Goal: Task Accomplishment & Management: Manage account settings

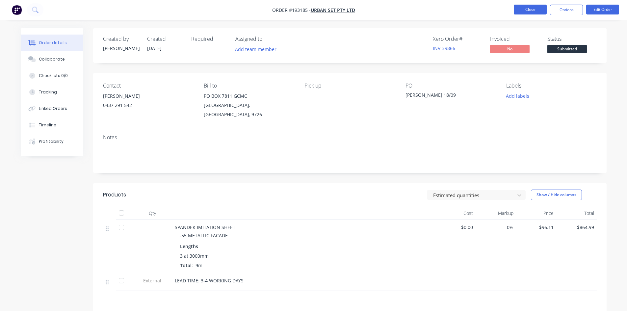
click at [526, 8] on button "Close" at bounding box center [530, 10] width 33 height 10
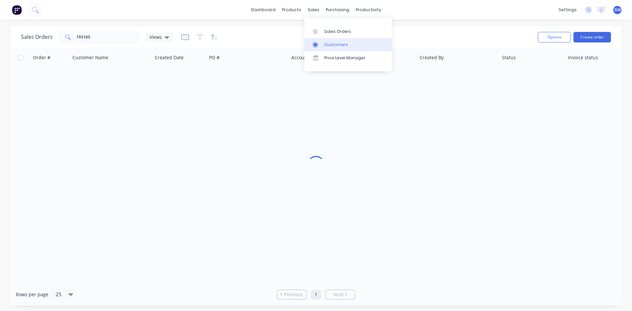
click at [319, 46] on div at bounding box center [317, 45] width 10 height 6
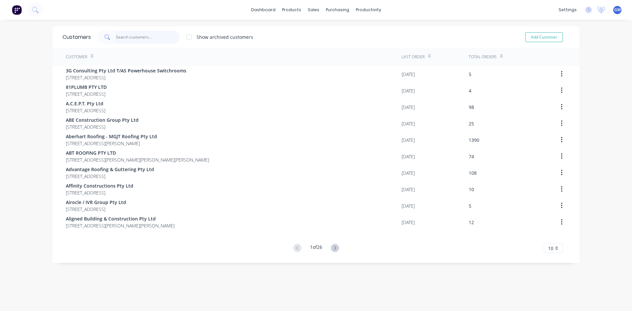
click at [141, 38] on input "text" at bounding box center [148, 37] width 64 height 13
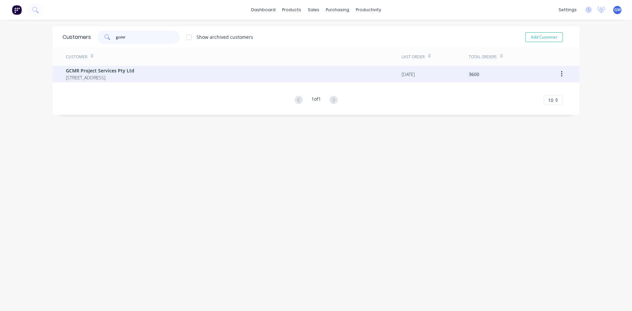
type input "gcmr"
click at [217, 67] on div "GCMR Project Services Pty Ltd [STREET_ADDRESS]" at bounding box center [234, 74] width 336 height 16
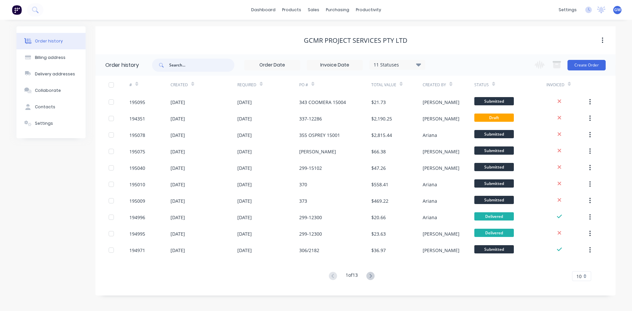
click at [181, 61] on input "text" at bounding box center [201, 65] width 65 height 13
type input "306"
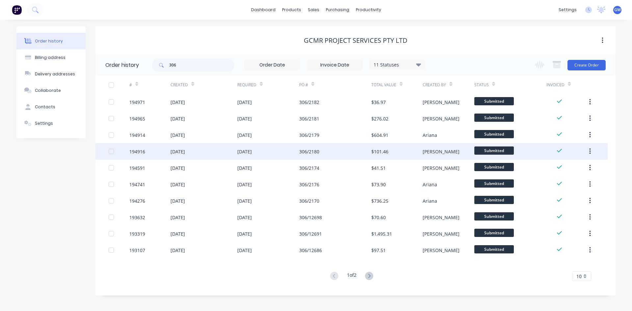
click at [392, 157] on div "$101.46" at bounding box center [396, 151] width 51 height 16
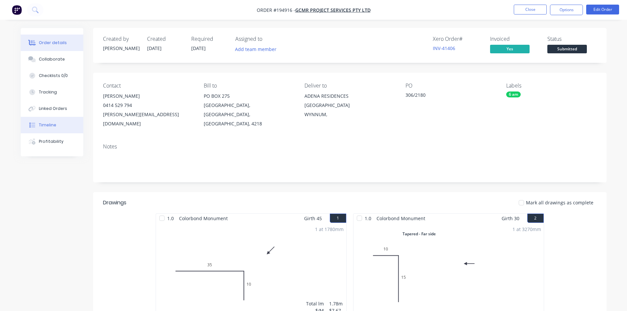
click at [68, 129] on button "Timeline" at bounding box center [52, 125] width 63 height 16
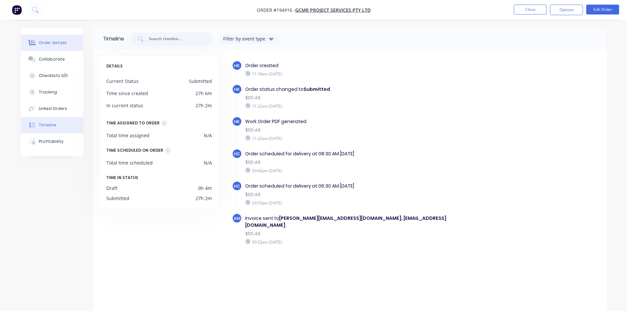
click at [56, 41] on div "Order details" at bounding box center [53, 43] width 28 height 6
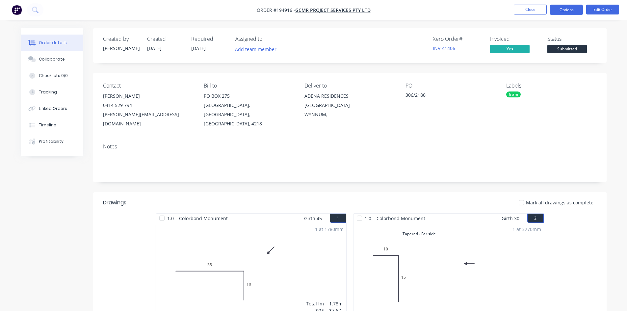
click at [566, 13] on button "Options" at bounding box center [566, 10] width 33 height 11
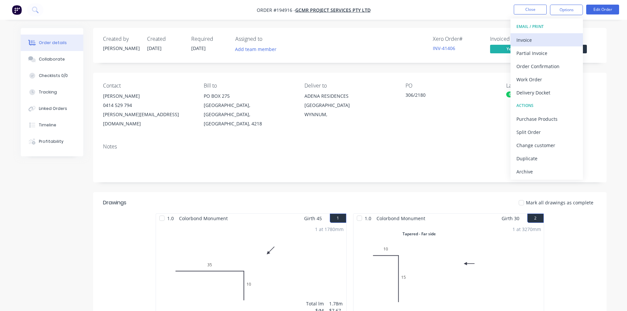
click at [554, 37] on div "Invoice" at bounding box center [546, 40] width 61 height 10
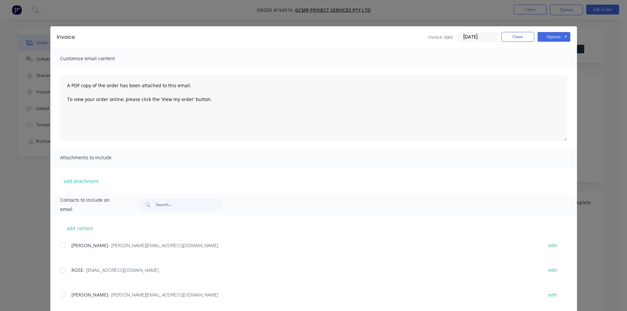
click at [554, 37] on button "Options" at bounding box center [553, 37] width 33 height 10
click at [560, 47] on button "Preview" at bounding box center [558, 48] width 42 height 11
click at [511, 37] on button "Close" at bounding box center [517, 37] width 33 height 10
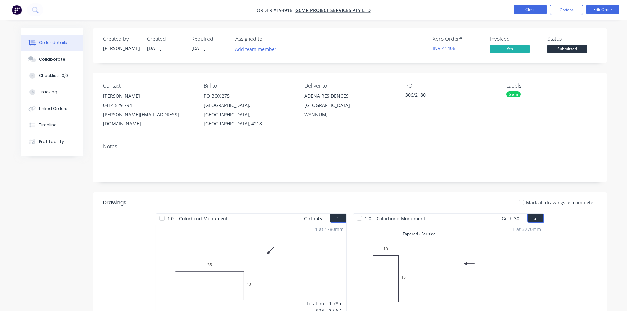
click at [529, 11] on button "Close" at bounding box center [530, 10] width 33 height 10
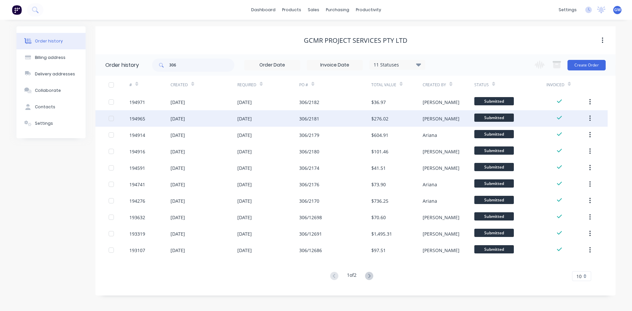
click at [345, 122] on div "306/2181" at bounding box center [335, 118] width 72 height 16
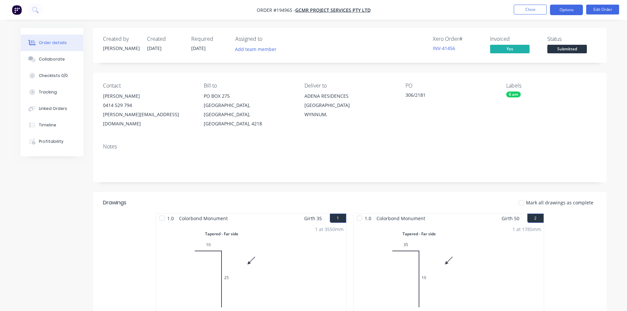
click at [570, 11] on button "Options" at bounding box center [566, 10] width 33 height 11
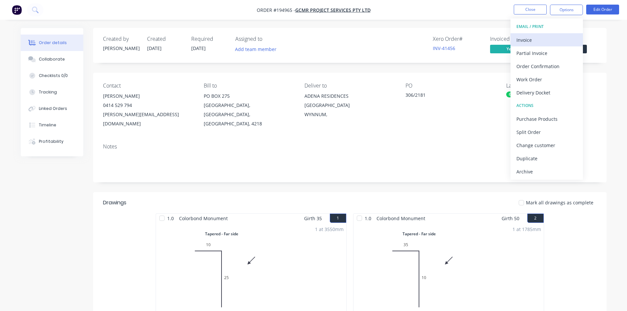
click at [551, 40] on div "Invoice" at bounding box center [546, 40] width 61 height 10
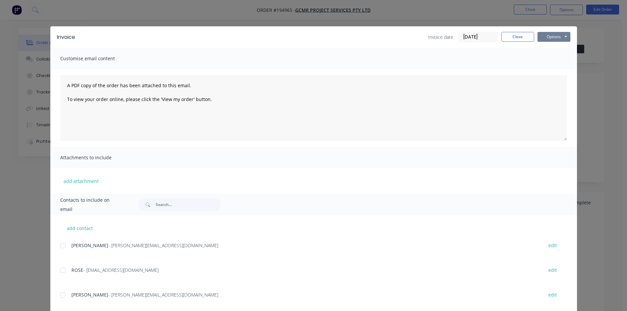
click at [551, 35] on button "Options" at bounding box center [553, 37] width 33 height 10
click at [554, 52] on button "Preview" at bounding box center [558, 48] width 42 height 11
drag, startPoint x: 518, startPoint y: 27, endPoint x: 520, endPoint y: 34, distance: 6.7
click at [518, 27] on div "Invoice Invoice date [DATE] Close Options Preview Print Email" at bounding box center [313, 36] width 526 height 21
click at [518, 42] on div "Invoice date [DATE] Close Options Preview Print Email" at bounding box center [499, 37] width 142 height 11
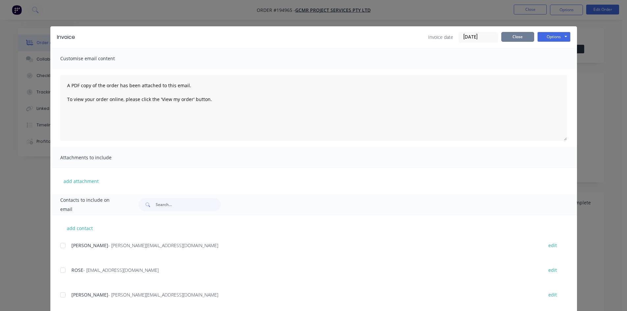
click at [520, 34] on button "Close" at bounding box center [517, 37] width 33 height 10
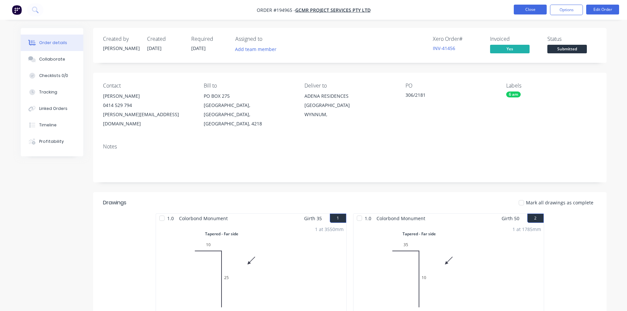
click at [533, 14] on button "Close" at bounding box center [530, 10] width 33 height 10
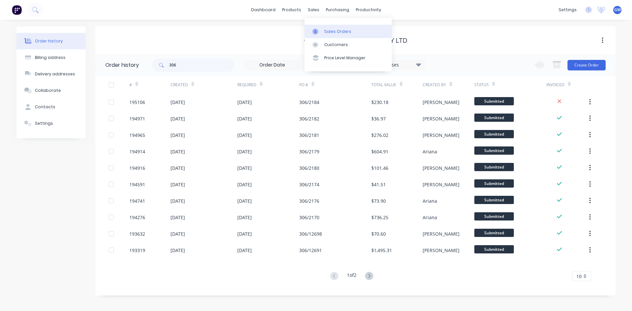
click at [322, 26] on link "Sales Orders" at bounding box center [347, 31] width 87 height 13
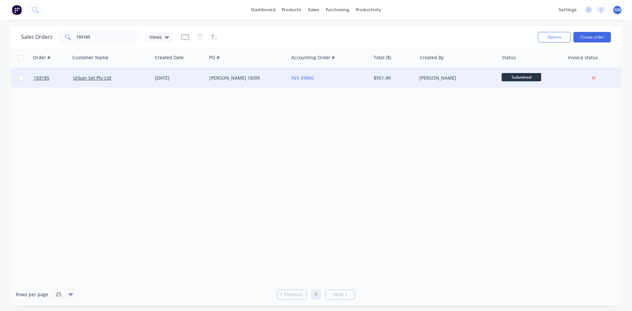
click at [406, 74] on div "$951.49" at bounding box center [394, 78] width 46 height 20
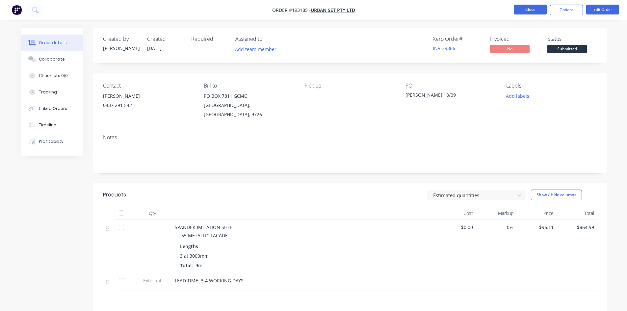
click at [536, 10] on button "Close" at bounding box center [530, 10] width 33 height 10
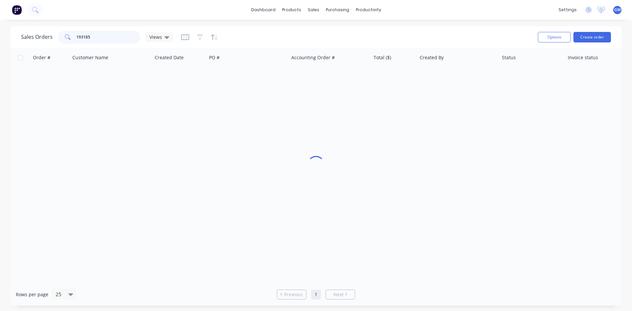
drag, startPoint x: 72, startPoint y: 34, endPoint x: 37, endPoint y: 35, distance: 35.5
click at [37, 35] on div "Sales Orders 193185 Views" at bounding box center [97, 37] width 152 height 13
type input "194770"
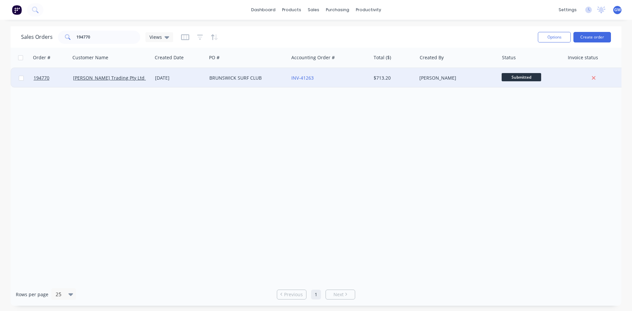
click at [450, 86] on div "[PERSON_NAME]" at bounding box center [457, 78] width 82 height 20
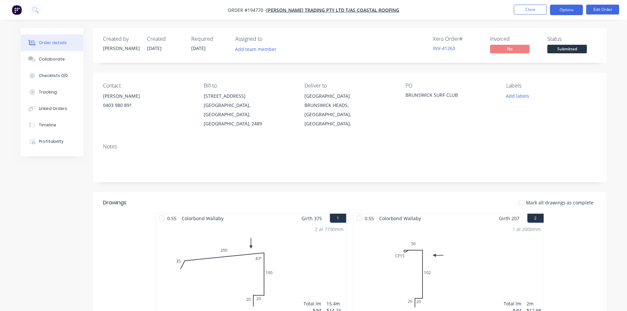
click at [570, 11] on button "Options" at bounding box center [566, 10] width 33 height 11
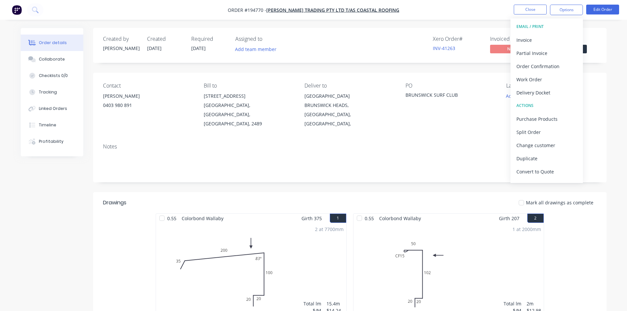
click at [544, 37] on div "Invoice" at bounding box center [546, 40] width 61 height 10
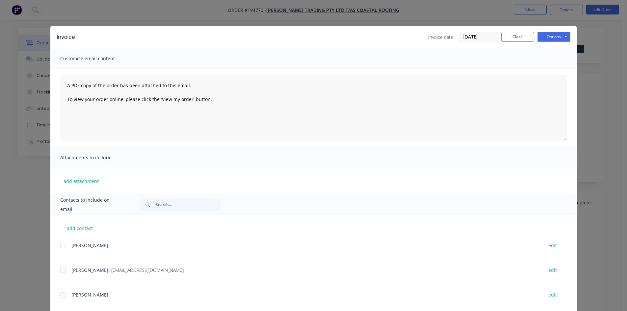
click at [60, 268] on div at bounding box center [62, 269] width 13 height 13
click at [558, 39] on button "Options" at bounding box center [553, 37] width 33 height 10
click at [549, 72] on button "Email" at bounding box center [558, 70] width 42 height 11
click at [514, 37] on button "Close" at bounding box center [517, 37] width 33 height 10
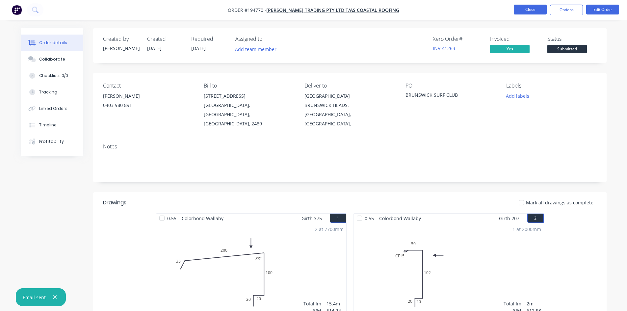
click at [530, 11] on button "Close" at bounding box center [530, 10] width 33 height 10
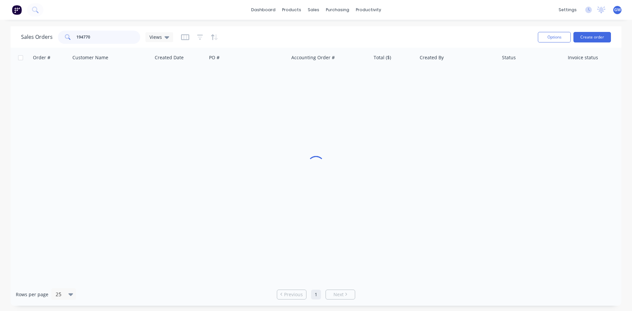
drag, startPoint x: 108, startPoint y: 35, endPoint x: 39, endPoint y: 40, distance: 69.3
click at [39, 40] on div "Sales Orders 194770 Views" at bounding box center [97, 37] width 152 height 13
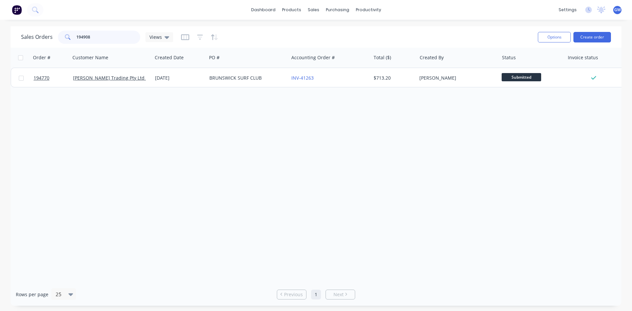
type input "194908"
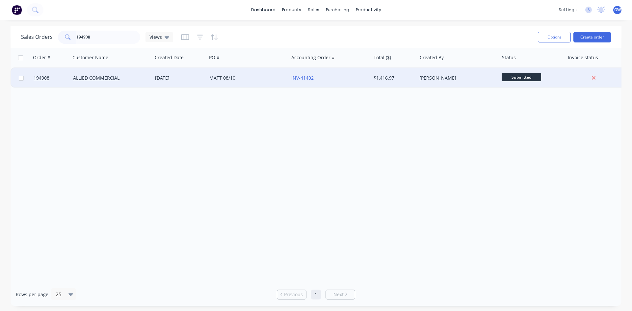
click at [388, 76] on div "$1,416.97" at bounding box center [392, 78] width 38 height 7
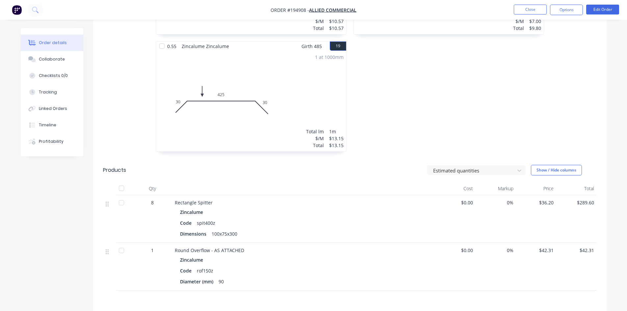
scroll to position [1283, 0]
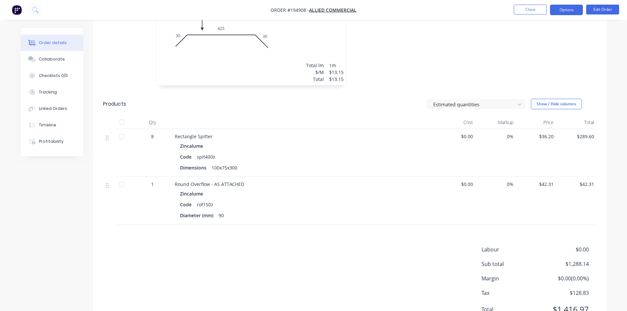
click at [579, 12] on button "Options" at bounding box center [566, 10] width 33 height 11
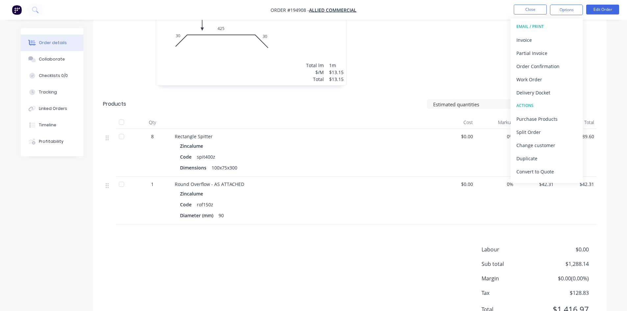
click at [398, 113] on header "Products Estimated quantities Show / Hide columns" at bounding box center [349, 104] width 513 height 24
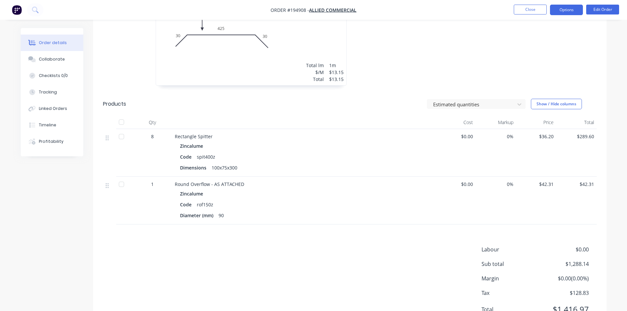
click at [558, 11] on button "Options" at bounding box center [566, 10] width 33 height 11
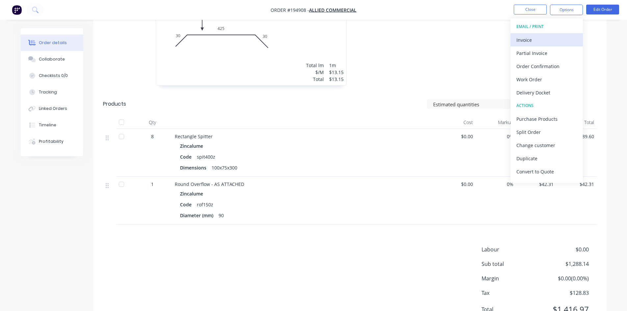
click at [555, 43] on div "Invoice" at bounding box center [546, 40] width 61 height 10
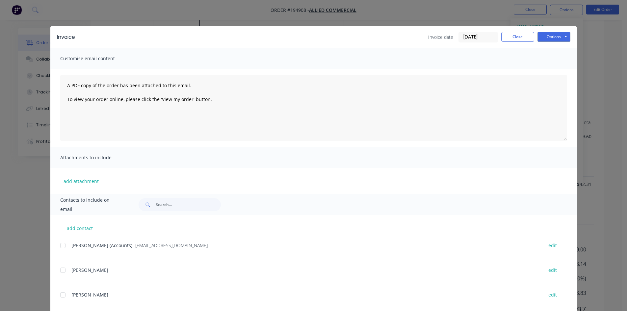
click at [66, 244] on div at bounding box center [62, 245] width 13 height 13
click at [560, 38] on button "Options" at bounding box center [553, 37] width 33 height 10
click at [551, 70] on button "Email" at bounding box center [558, 70] width 42 height 11
drag, startPoint x: 522, startPoint y: 43, endPoint x: 521, endPoint y: 37, distance: 5.7
click at [522, 40] on div "Invoice Invoice date [DATE] Close Options Preview Print Email" at bounding box center [313, 36] width 526 height 21
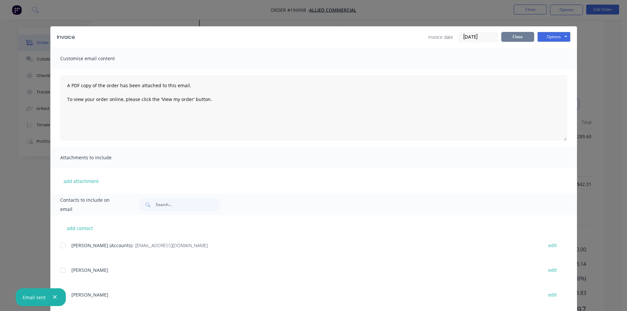
drag, startPoint x: 521, startPoint y: 37, endPoint x: 525, endPoint y: 0, distance: 37.4
click at [521, 36] on button "Close" at bounding box center [517, 37] width 33 height 10
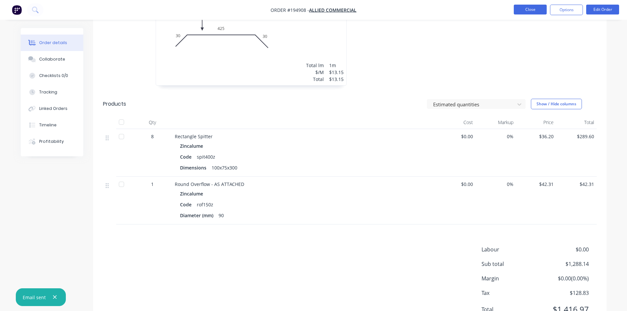
click at [522, 6] on button "Close" at bounding box center [530, 10] width 33 height 10
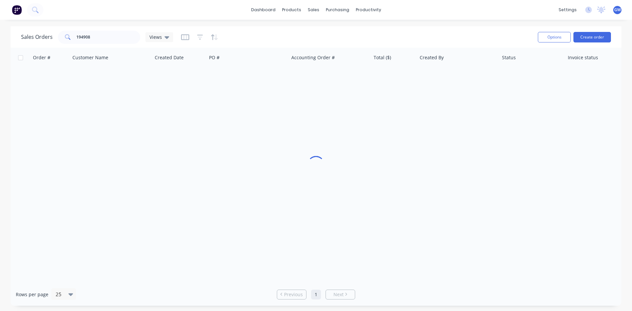
click at [130, 44] on div "Sales Orders 194908 Views" at bounding box center [276, 37] width 511 height 16
click at [127, 43] on input "194908" at bounding box center [108, 37] width 64 height 13
type input "194804"
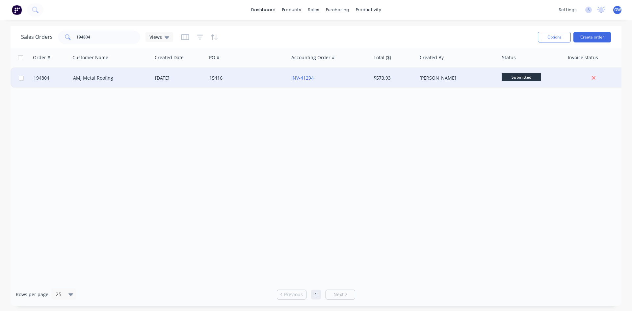
click at [404, 80] on div "$573.93" at bounding box center [392, 78] width 38 height 7
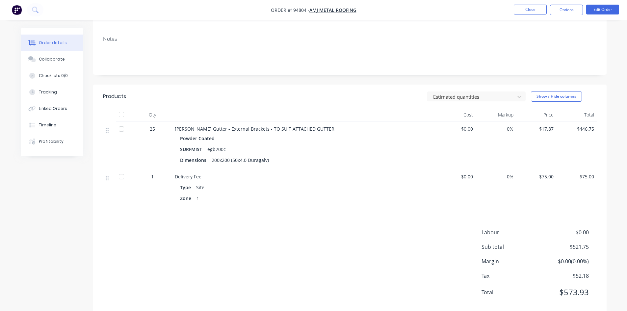
scroll to position [121, 0]
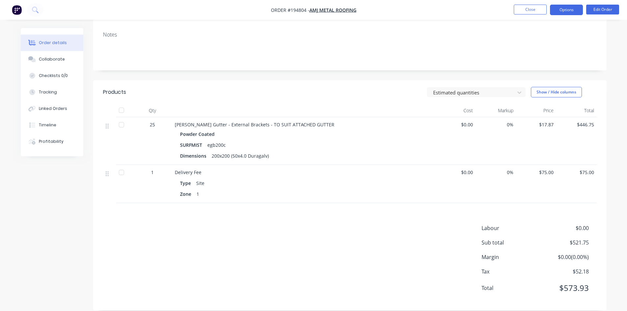
click at [576, 7] on button "Options" at bounding box center [566, 10] width 33 height 11
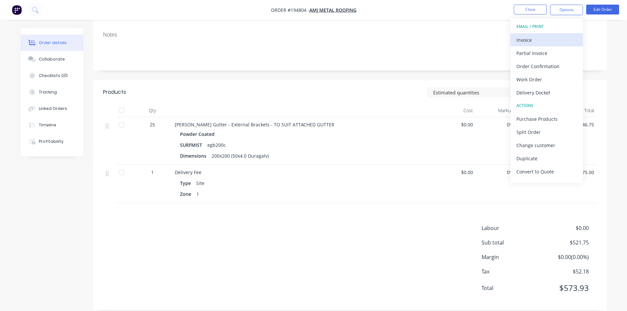
click at [552, 39] on div "Invoice" at bounding box center [546, 40] width 61 height 10
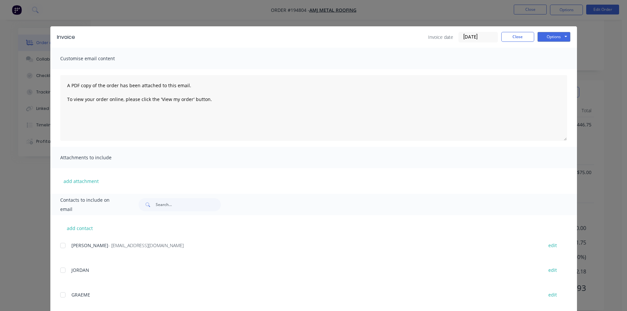
click at [65, 243] on div at bounding box center [62, 245] width 13 height 13
click at [562, 36] on button "Options" at bounding box center [553, 37] width 33 height 10
click at [560, 67] on button "Email" at bounding box center [558, 70] width 42 height 11
click at [510, 34] on button "Close" at bounding box center [517, 37] width 33 height 10
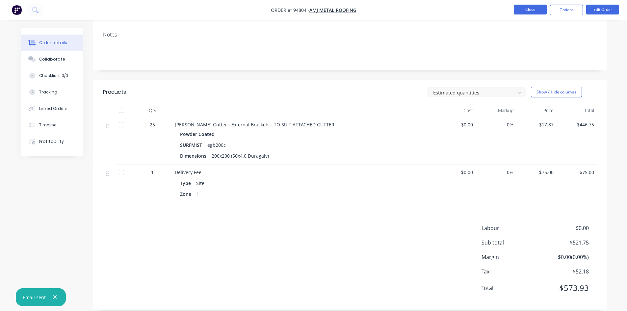
click at [521, 10] on button "Close" at bounding box center [530, 10] width 33 height 10
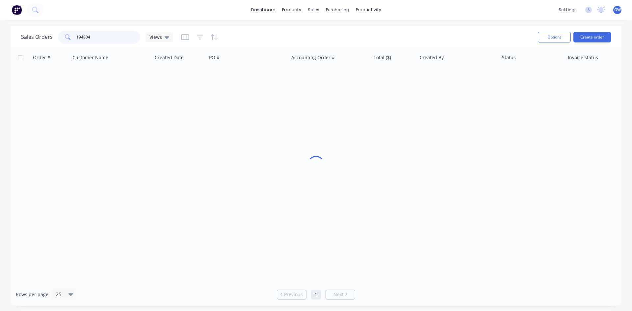
click at [95, 32] on input "194804" at bounding box center [108, 37] width 64 height 13
type input "194779"
click at [389, 73] on div "$140.71" at bounding box center [394, 78] width 46 height 20
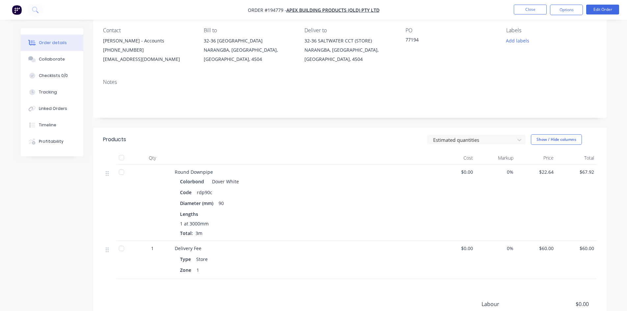
scroll to position [140, 0]
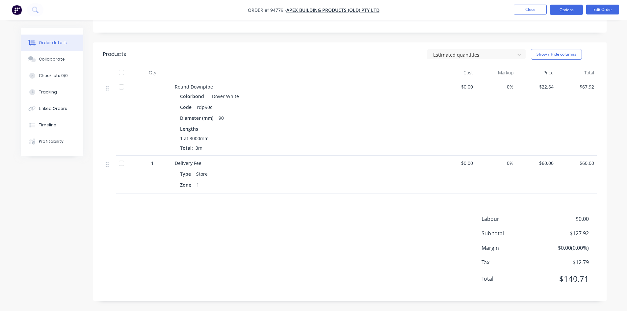
click at [573, 11] on button "Options" at bounding box center [566, 10] width 33 height 11
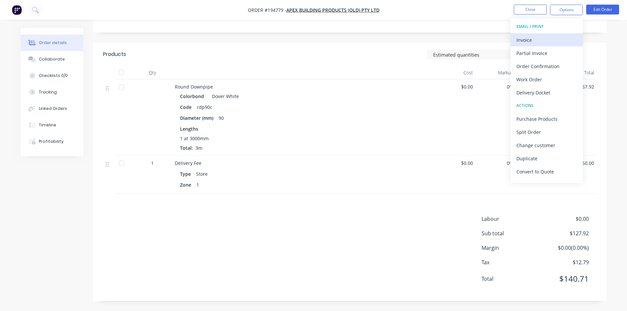
click at [556, 42] on div "Invoice" at bounding box center [546, 40] width 61 height 10
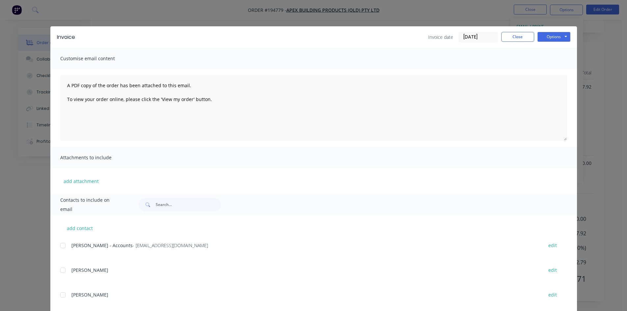
click at [63, 248] on div at bounding box center [62, 245] width 13 height 13
click at [558, 35] on button "Options" at bounding box center [553, 37] width 33 height 10
click at [556, 68] on button "Email" at bounding box center [558, 70] width 42 height 11
click at [510, 38] on button "Close" at bounding box center [517, 37] width 33 height 10
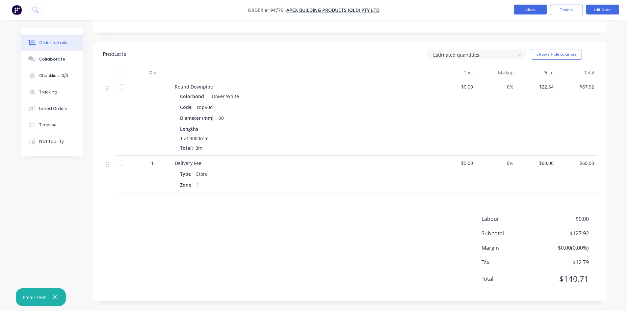
click at [536, 12] on button "Close" at bounding box center [530, 10] width 33 height 10
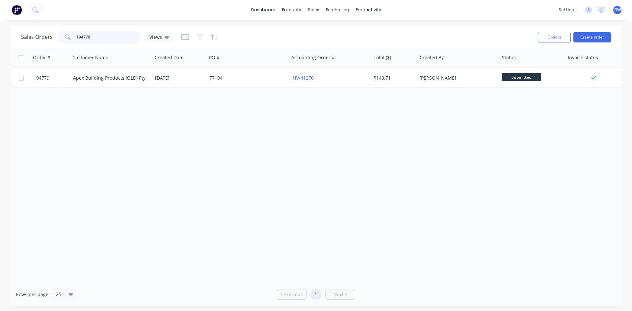
drag, startPoint x: 101, startPoint y: 40, endPoint x: 9, endPoint y: 40, distance: 92.4
click at [9, 40] on div "Sales Orders 194779 Views Options Create order Order # Customer Name Created Da…" at bounding box center [316, 165] width 632 height 279
type input "194819"
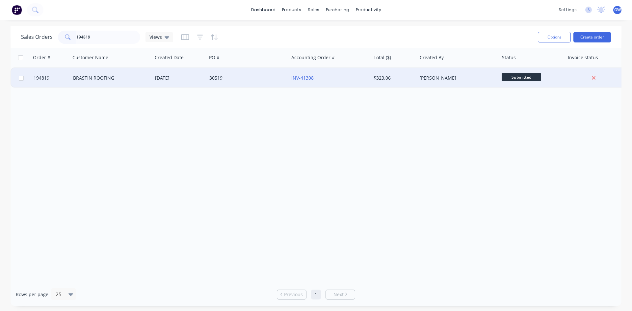
click at [433, 72] on div "[PERSON_NAME]" at bounding box center [457, 78] width 82 height 20
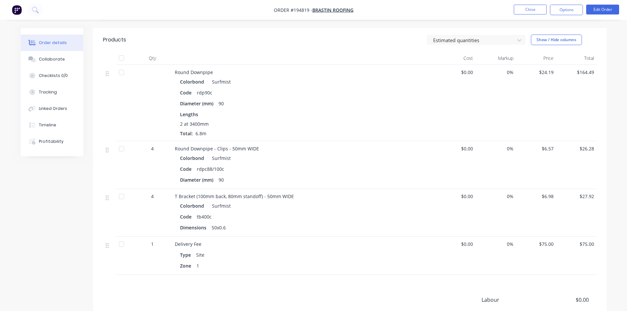
scroll to position [132, 0]
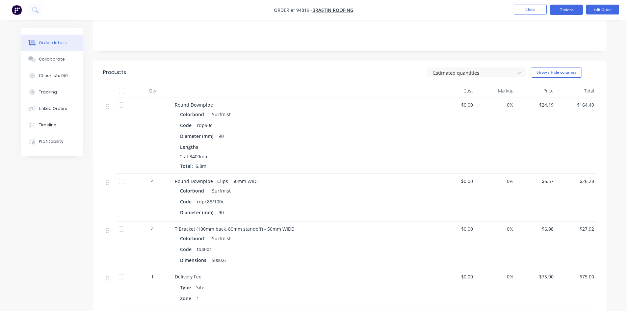
click at [562, 12] on button "Options" at bounding box center [566, 10] width 33 height 11
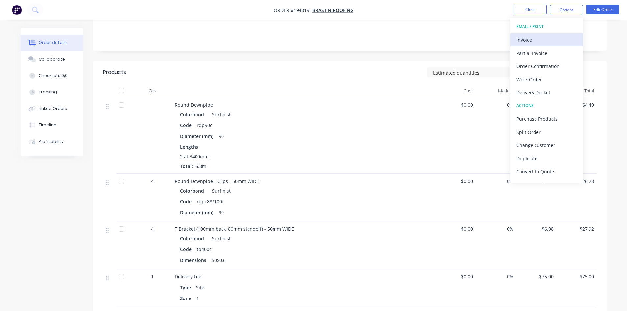
click at [544, 34] on button "Invoice" at bounding box center [546, 39] width 72 height 13
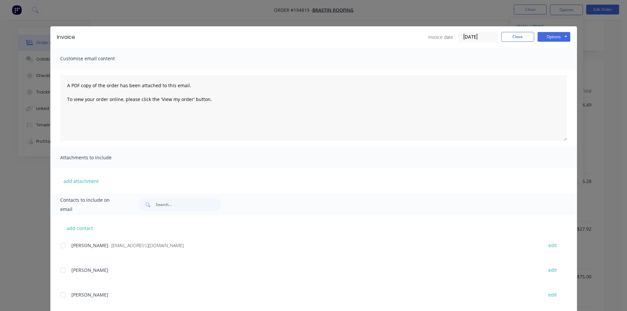
click at [60, 246] on div at bounding box center [62, 245] width 13 height 13
click at [555, 36] on button "Options" at bounding box center [553, 37] width 33 height 10
click at [555, 69] on button "Email" at bounding box center [558, 70] width 42 height 11
click at [522, 38] on button "Close" at bounding box center [517, 37] width 33 height 10
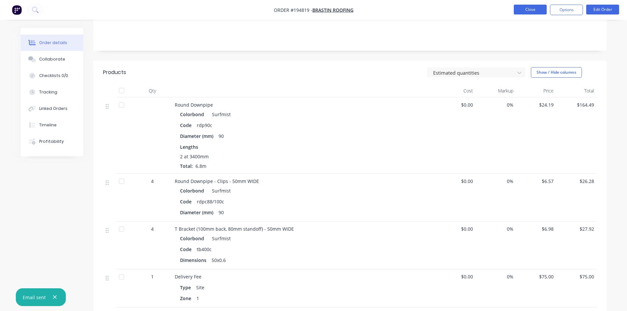
click at [527, 13] on button "Close" at bounding box center [530, 10] width 33 height 10
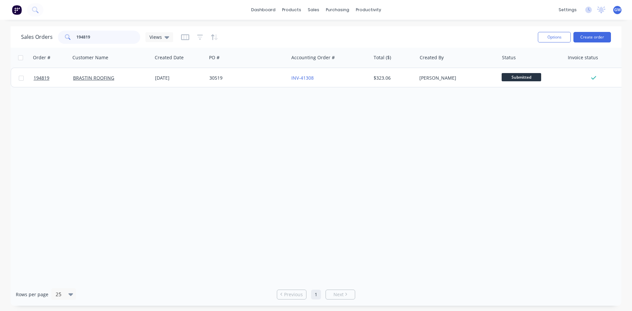
drag, startPoint x: 109, startPoint y: 39, endPoint x: 36, endPoint y: 39, distance: 73.0
click at [36, 39] on div "Sales Orders 194819 Views" at bounding box center [97, 37] width 152 height 13
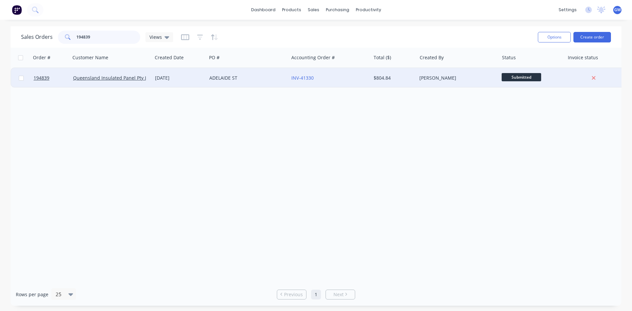
type input "194839"
click at [366, 76] on div "INV-41330" at bounding box center [329, 78] width 77 height 7
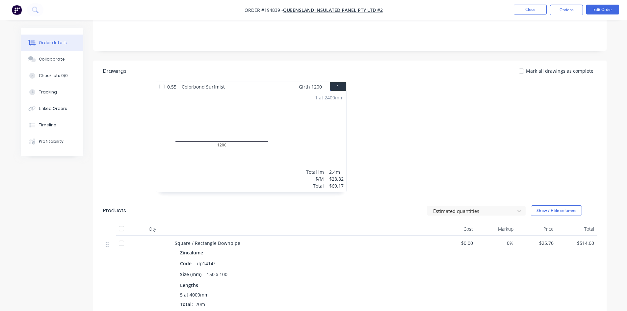
scroll to position [263, 0]
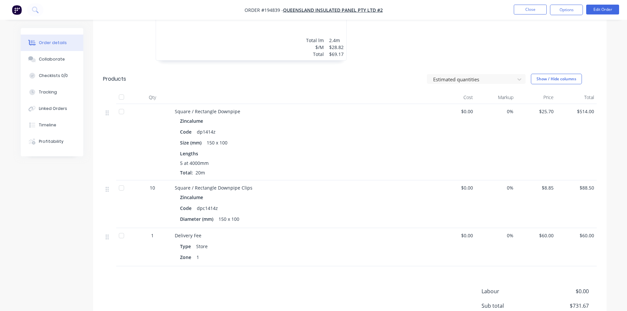
click at [484, 150] on div "0%" at bounding box center [495, 142] width 40 height 76
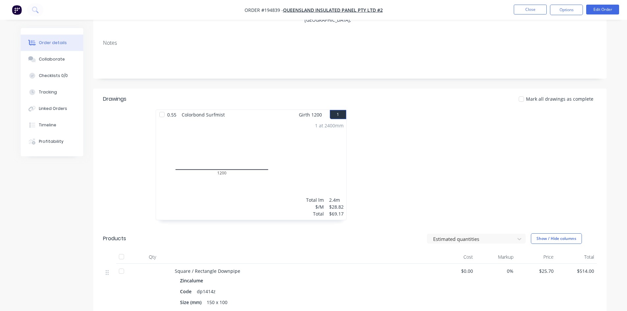
scroll to position [0, 0]
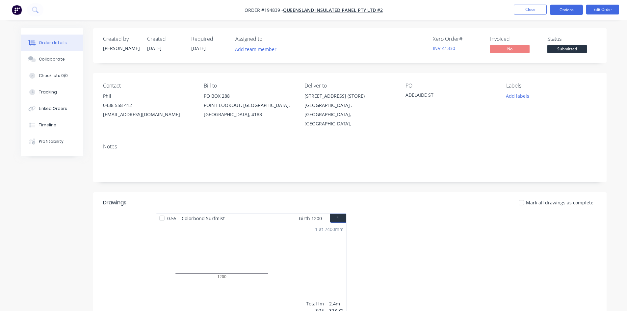
click at [562, 7] on button "Options" at bounding box center [566, 10] width 33 height 11
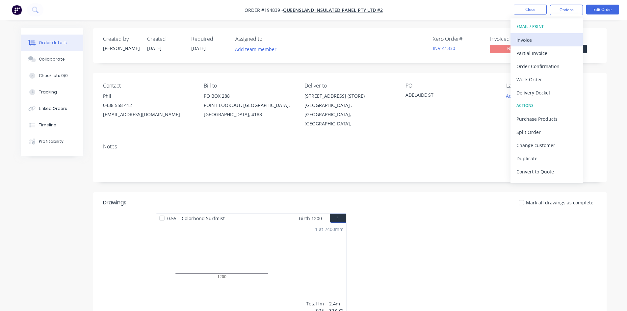
click at [549, 39] on div "Invoice" at bounding box center [546, 40] width 61 height 10
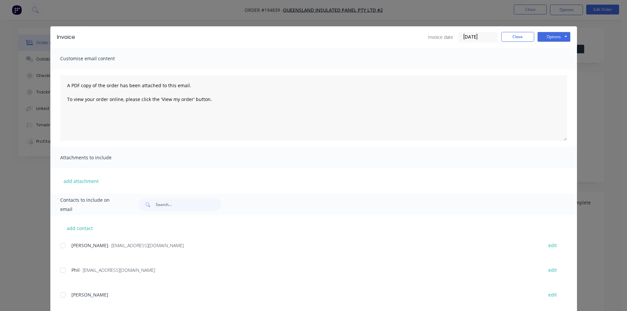
click at [63, 248] on div at bounding box center [62, 245] width 13 height 13
click at [543, 42] on div "Invoice Invoice date [DATE] Close Options Preview Print Email" at bounding box center [313, 36] width 526 height 21
drag, startPoint x: 555, startPoint y: 38, endPoint x: 558, endPoint y: 42, distance: 4.9
click at [557, 39] on button "Options" at bounding box center [553, 37] width 33 height 10
click at [563, 74] on button "Email" at bounding box center [558, 70] width 42 height 11
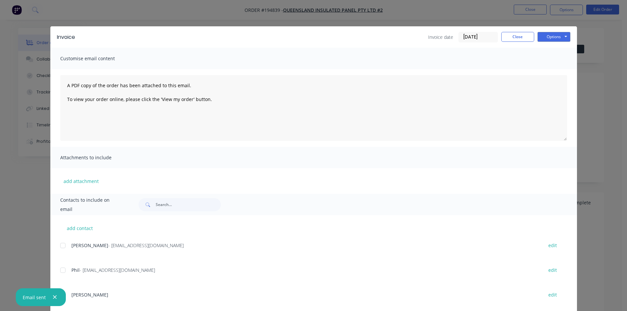
click at [600, 80] on div "Invoice Invoice date [DATE] Close Options Preview Print Email Customise email c…" at bounding box center [313, 155] width 627 height 311
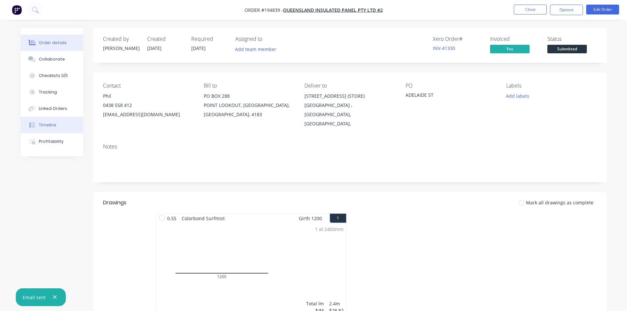
click at [50, 131] on button "Timeline" at bounding box center [52, 125] width 63 height 16
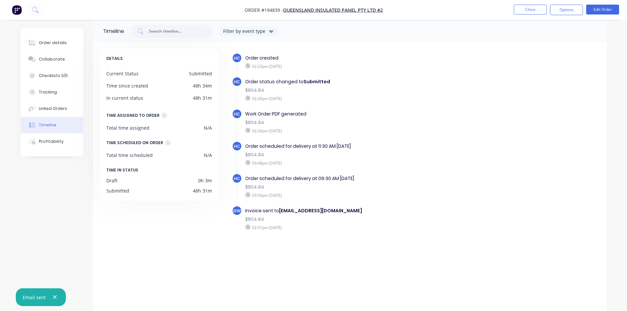
scroll to position [10, 0]
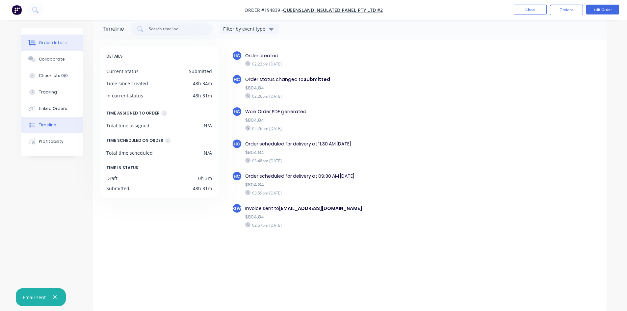
click at [46, 39] on button "Order details" at bounding box center [52, 43] width 63 height 16
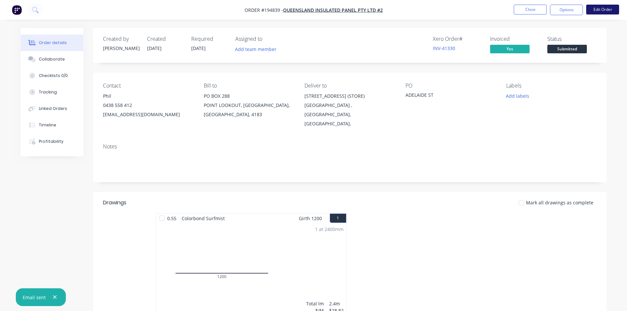
click at [600, 12] on button "Edit Order" at bounding box center [602, 10] width 33 height 10
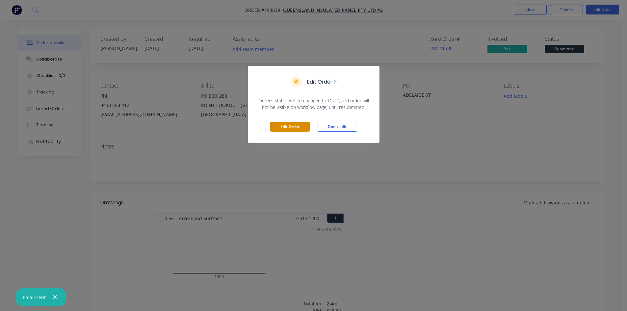
click at [292, 128] on button "Edit Order" at bounding box center [289, 127] width 39 height 10
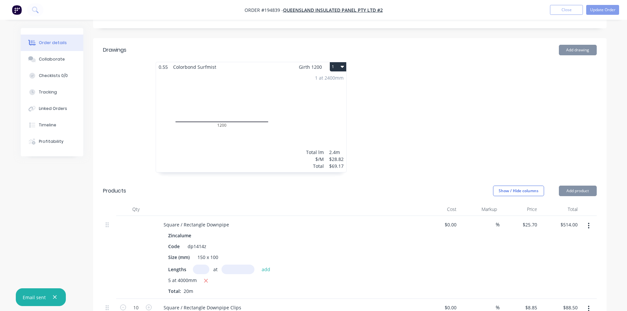
scroll to position [329, 0]
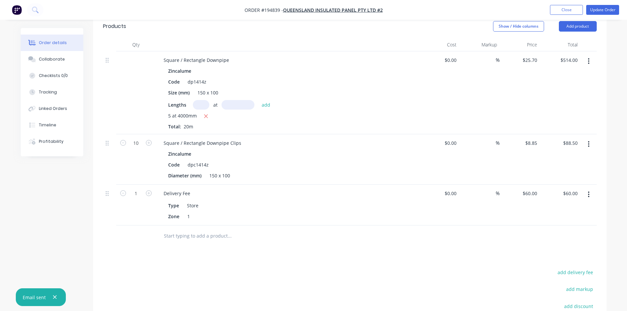
click at [319, 102] on div "Lengths at add 5 at 4000mm Total: 20m" at bounding box center [287, 115] width 238 height 30
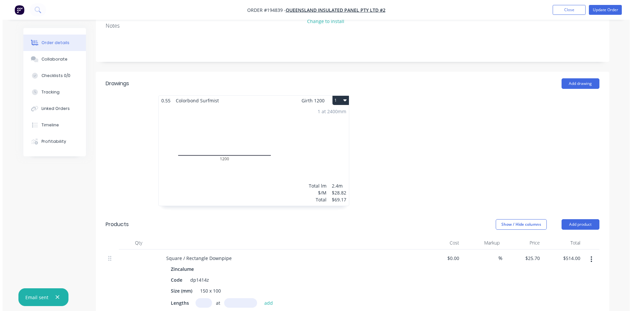
scroll to position [132, 0]
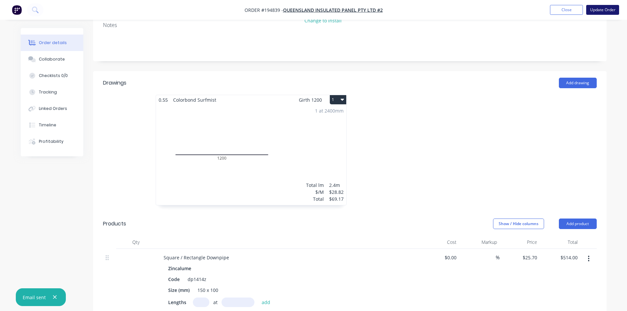
click at [595, 13] on button "Update Order" at bounding box center [602, 10] width 33 height 10
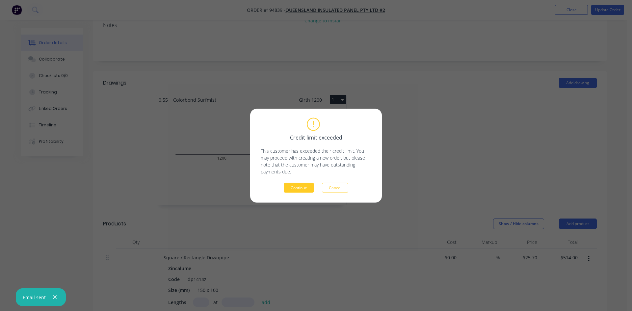
click at [292, 187] on button "Continue" at bounding box center [299, 188] width 30 height 10
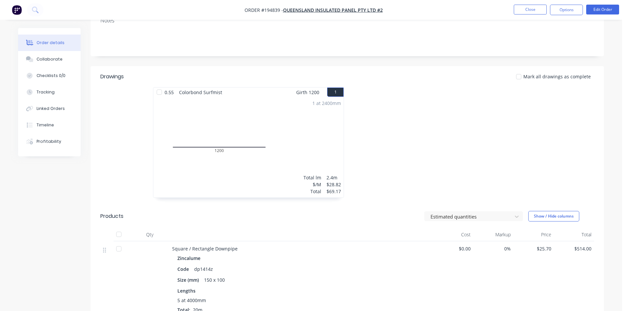
scroll to position [65, 0]
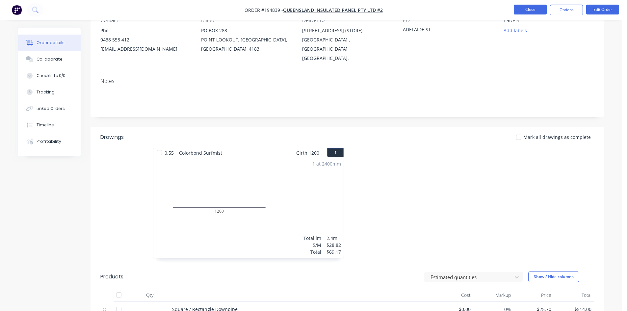
click at [526, 13] on button "Close" at bounding box center [530, 10] width 33 height 10
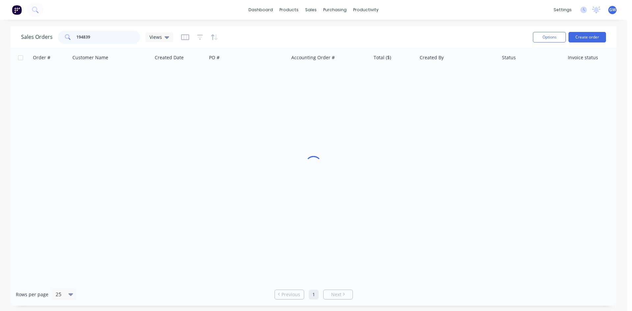
drag, startPoint x: 109, startPoint y: 36, endPoint x: 36, endPoint y: 39, distance: 73.1
click at [36, 39] on div "Sales Orders 194839 Views" at bounding box center [97, 37] width 152 height 13
type input "194838"
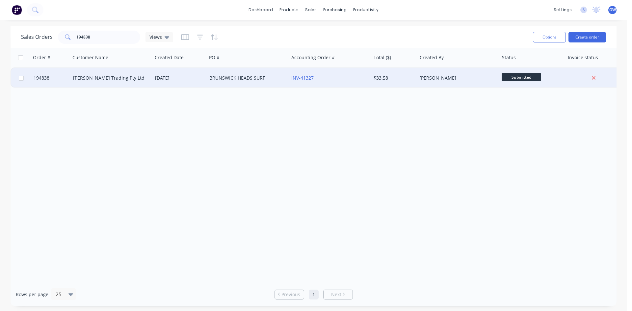
click at [448, 75] on div "[PERSON_NAME]" at bounding box center [455, 78] width 73 height 7
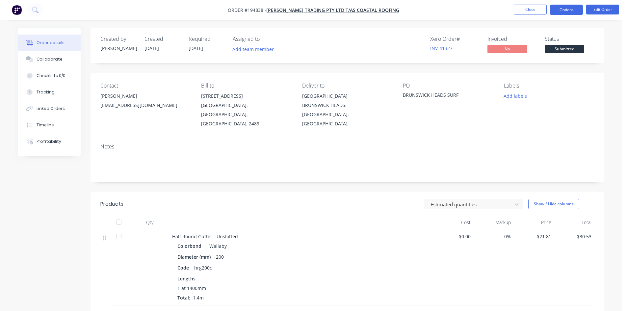
click at [562, 9] on button "Options" at bounding box center [566, 10] width 33 height 11
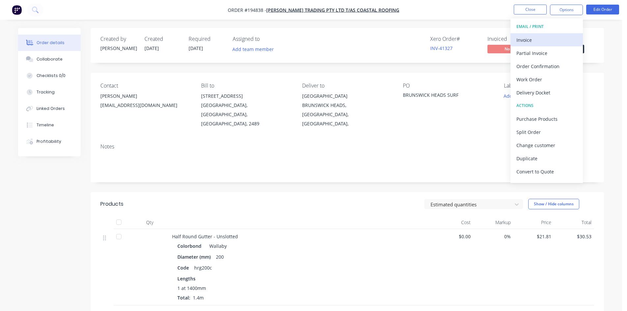
click at [543, 35] on div "Invoice" at bounding box center [546, 40] width 61 height 10
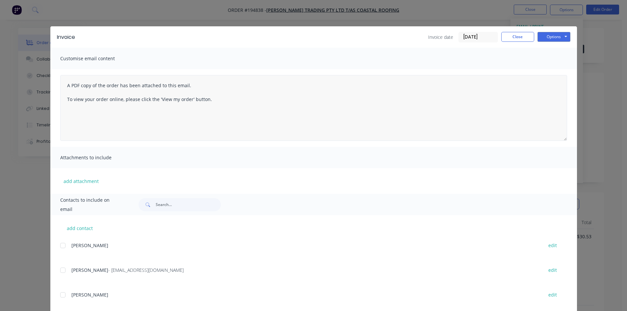
drag, startPoint x: 60, startPoint y: 272, endPoint x: 426, endPoint y: 119, distance: 397.2
click at [60, 273] on div at bounding box center [62, 269] width 13 height 13
click at [545, 32] on button "Options" at bounding box center [553, 37] width 33 height 10
click at [551, 68] on button "Email" at bounding box center [558, 70] width 42 height 11
click at [526, 36] on button "Close" at bounding box center [517, 37] width 33 height 10
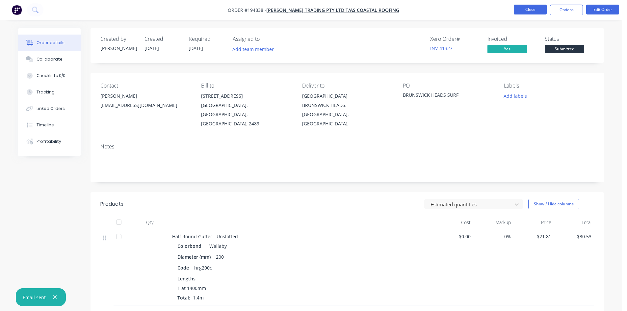
click at [539, 10] on button "Close" at bounding box center [530, 10] width 33 height 10
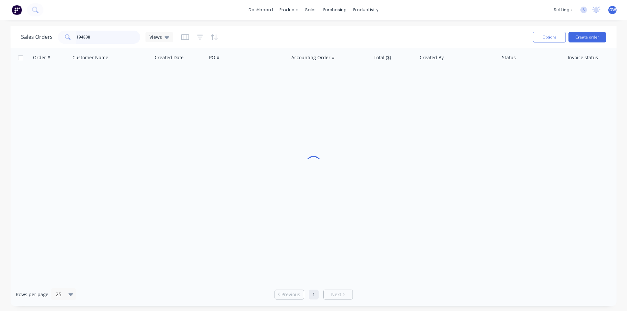
click at [103, 43] on input "194838" at bounding box center [108, 37] width 64 height 13
type input "194900"
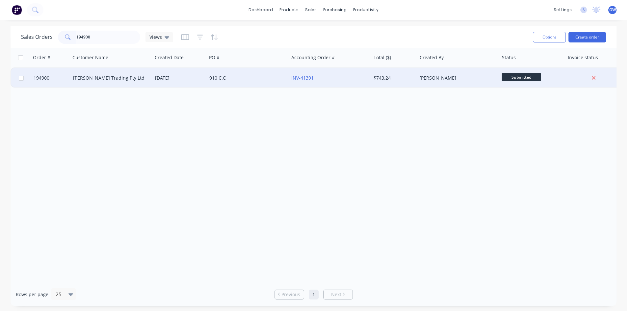
click at [439, 76] on div "[PERSON_NAME]" at bounding box center [455, 78] width 73 height 7
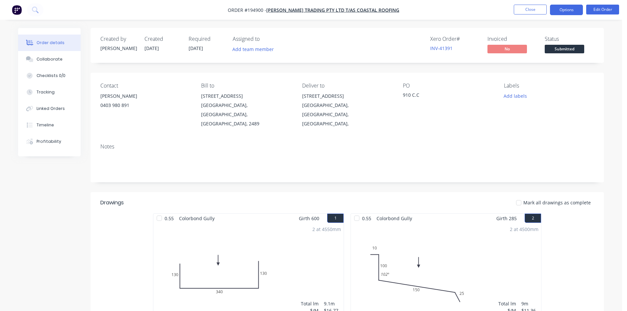
click at [560, 10] on button "Options" at bounding box center [566, 10] width 33 height 11
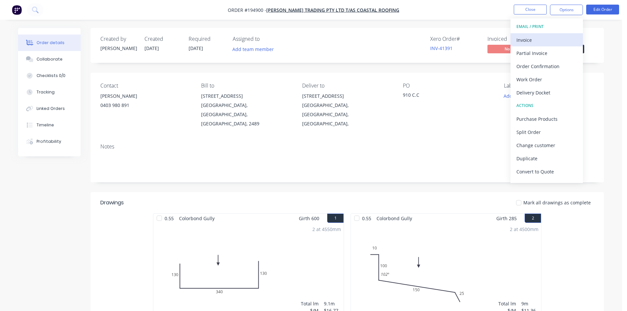
click at [538, 46] on button "Invoice" at bounding box center [546, 39] width 72 height 13
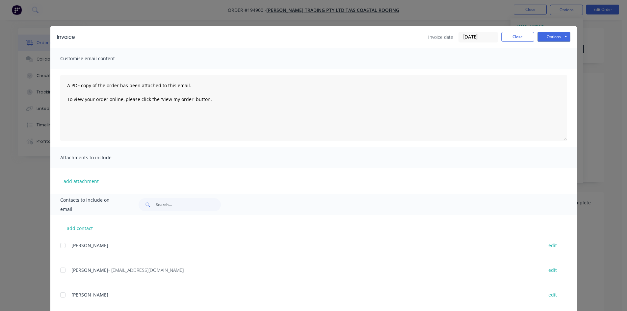
drag, startPoint x: 59, startPoint y: 272, endPoint x: 119, endPoint y: 230, distance: 73.2
click at [59, 272] on div at bounding box center [62, 269] width 13 height 13
click at [560, 32] on button "Options" at bounding box center [553, 37] width 33 height 10
click at [552, 68] on button "Email" at bounding box center [558, 70] width 42 height 11
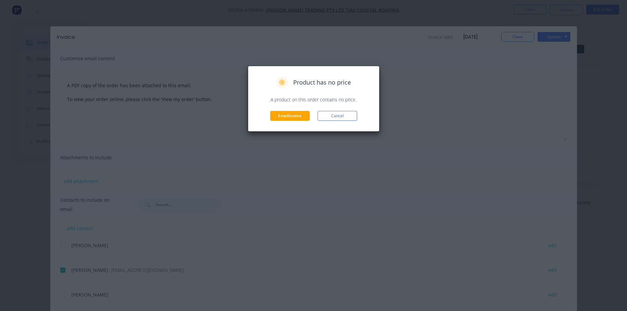
click at [343, 123] on div "Product has no price A product on this order contains no price. Email invoice C…" at bounding box center [314, 99] width 132 height 66
click at [338, 113] on button "Cancel" at bounding box center [336, 116] width 39 height 10
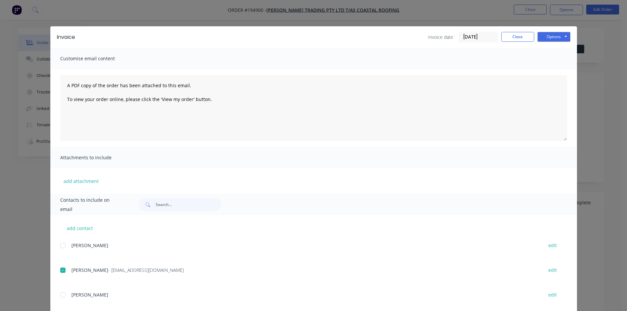
click at [365, 23] on div "Invoice Invoice date [DATE] Close Options Preview Print Email Customise email c…" at bounding box center [313, 155] width 627 height 311
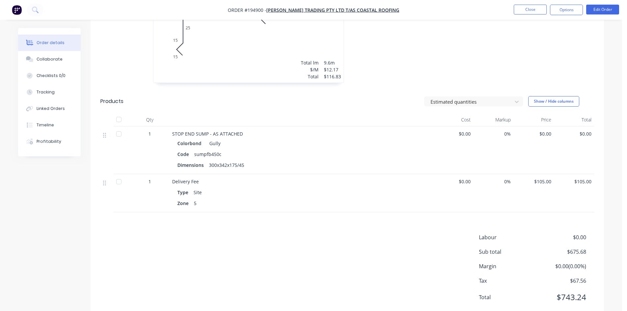
scroll to position [484, 0]
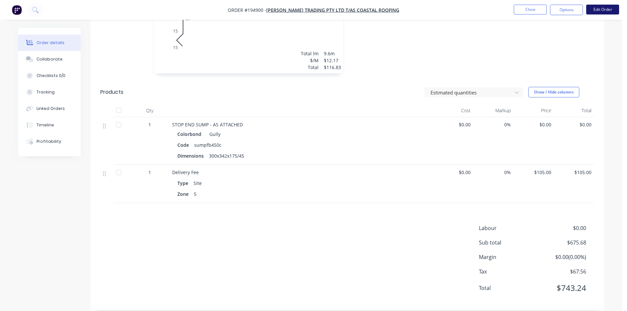
click at [591, 9] on button "Edit Order" at bounding box center [602, 10] width 33 height 10
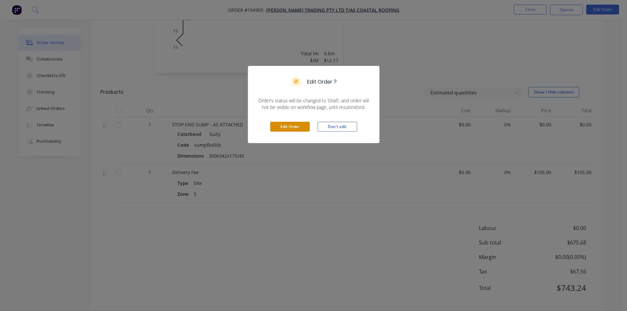
click at [284, 129] on button "Edit Order" at bounding box center [289, 127] width 39 height 10
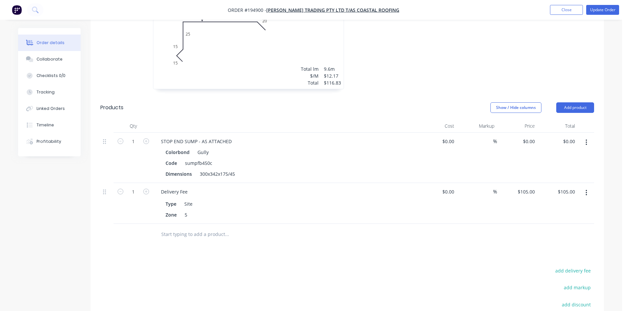
scroll to position [493, 0]
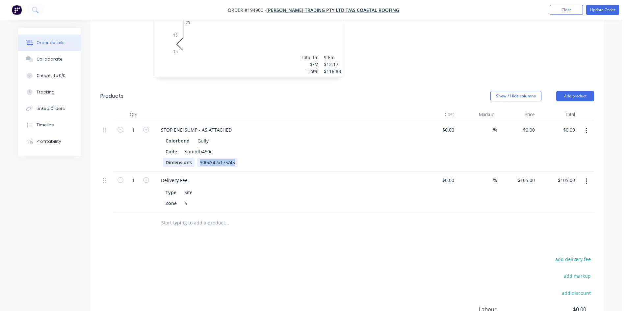
drag, startPoint x: 235, startPoint y: 155, endPoint x: 174, endPoint y: 157, distance: 61.2
click at [174, 158] on div "Dimensions 300x342x175/45" at bounding box center [283, 163] width 241 height 10
copy div "300x342x175/45"
click at [584, 125] on button "button" at bounding box center [585, 131] width 15 height 12
click at [567, 143] on div "Edit" at bounding box center [562, 148] width 51 height 10
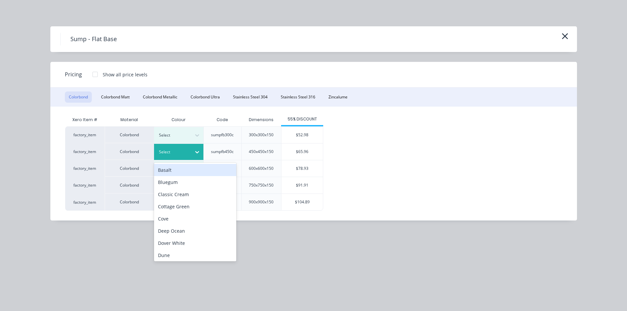
click at [186, 154] on div at bounding box center [174, 151] width 30 height 7
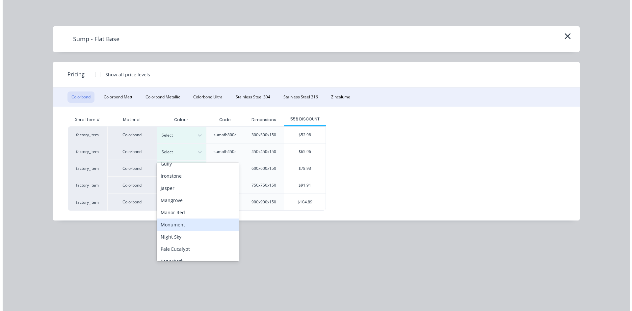
scroll to position [66, 0]
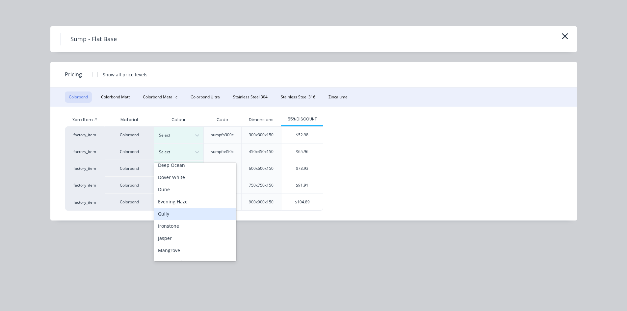
click at [185, 212] on div "Gully" at bounding box center [195, 214] width 82 height 12
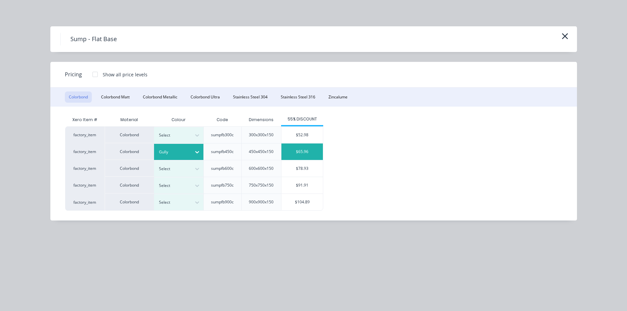
click at [310, 155] on div "$65.96" at bounding box center [301, 151] width 41 height 16
type input "$65.96"
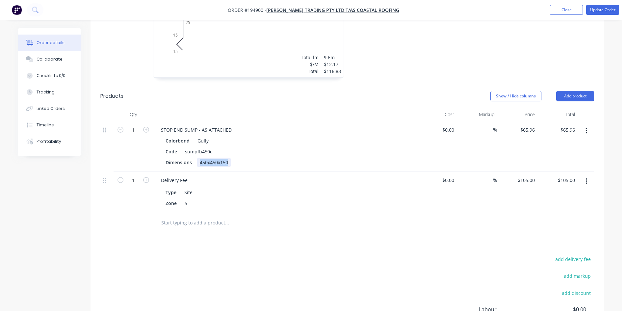
drag, startPoint x: 217, startPoint y: 153, endPoint x: 137, endPoint y: 128, distance: 84.9
click at [169, 158] on div "Dimensions 450x450x150" at bounding box center [283, 163] width 241 height 10
paste div
click at [411, 91] on div "Show / Hide columns Add product" at bounding box center [399, 96] width 388 height 11
click at [604, 8] on button "Update Order" at bounding box center [602, 10] width 33 height 10
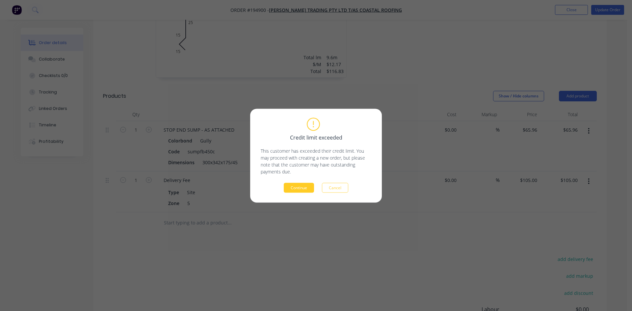
click at [295, 192] on button "Continue" at bounding box center [299, 188] width 30 height 10
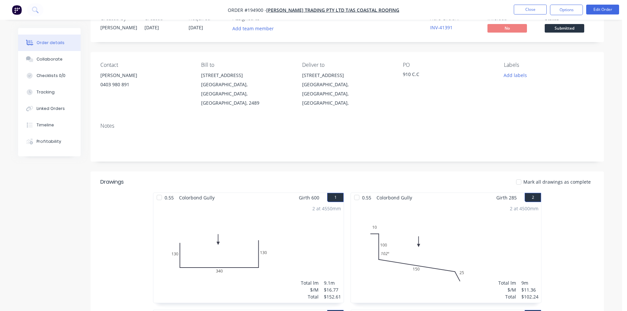
scroll to position [20, 0]
click at [565, 15] on nav "Order #194900 - [PERSON_NAME] Trading Pty Ltd T/AS Coastal Roofing Close Option…" at bounding box center [313, 10] width 627 height 20
click at [565, 13] on button "Options" at bounding box center [566, 10] width 33 height 11
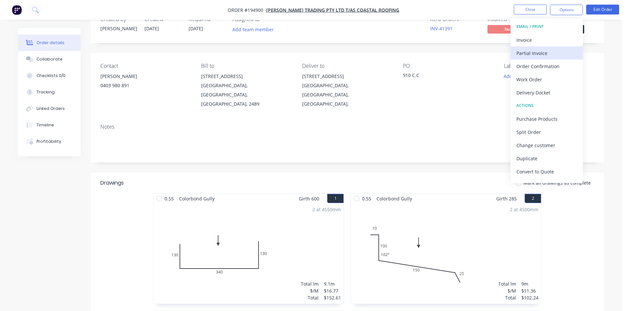
click at [539, 46] on button "Partial Invoice" at bounding box center [546, 52] width 72 height 13
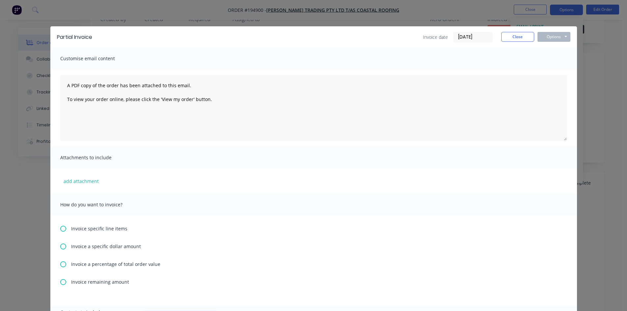
drag, startPoint x: 540, startPoint y: 21, endPoint x: 565, endPoint y: 14, distance: 25.3
click at [544, 20] on div "Partial Invoice Invoice date [DATE] Close Options Preview Print Email Customise…" at bounding box center [313, 155] width 627 height 311
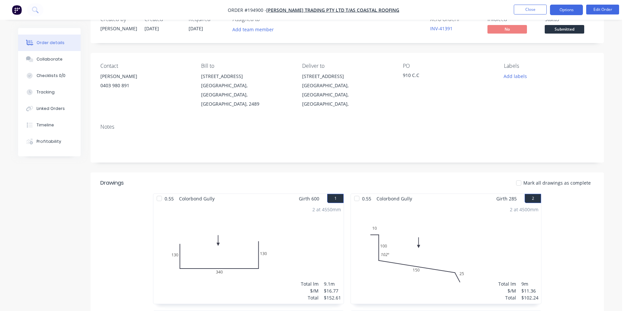
click at [573, 12] on button "Options" at bounding box center [566, 10] width 33 height 11
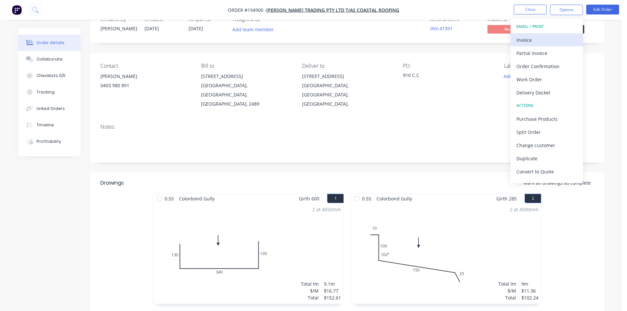
click at [555, 40] on div "Invoice" at bounding box center [546, 40] width 61 height 10
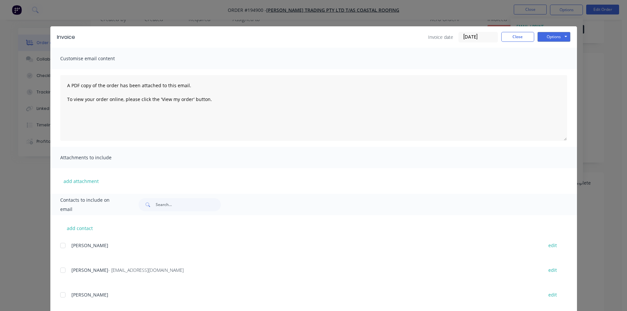
click at [63, 275] on div at bounding box center [62, 269] width 13 height 13
click at [556, 35] on button "Options" at bounding box center [553, 37] width 33 height 10
click at [552, 71] on button "Email" at bounding box center [558, 70] width 42 height 11
click at [529, 38] on button "Close" at bounding box center [517, 37] width 33 height 10
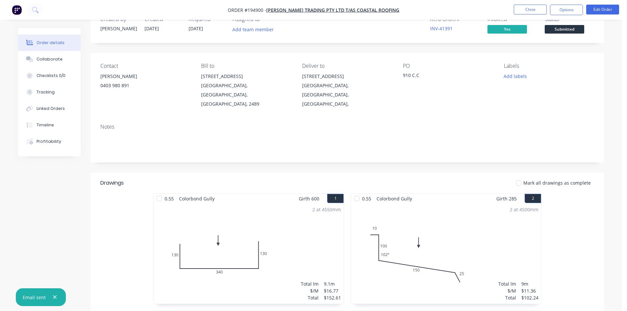
drag, startPoint x: 527, startPoint y: 37, endPoint x: 529, endPoint y: 15, distance: 21.5
click at [526, 33] on div "Created by [PERSON_NAME] Created [DATE] Required [DATE] Assigned to Add team me…" at bounding box center [346, 25] width 513 height 35
click at [532, 13] on button "Close" at bounding box center [530, 10] width 33 height 10
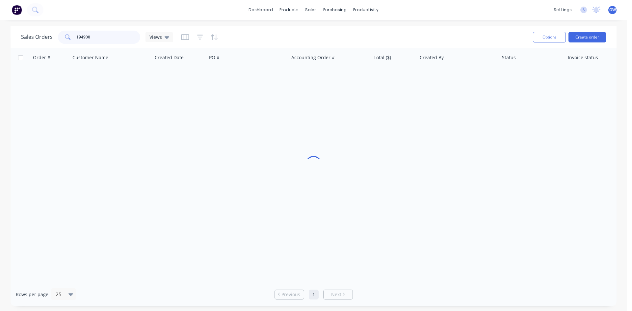
click at [40, 34] on div "Sales Orders 194900 Views" at bounding box center [97, 37] width 152 height 13
type input "194827"
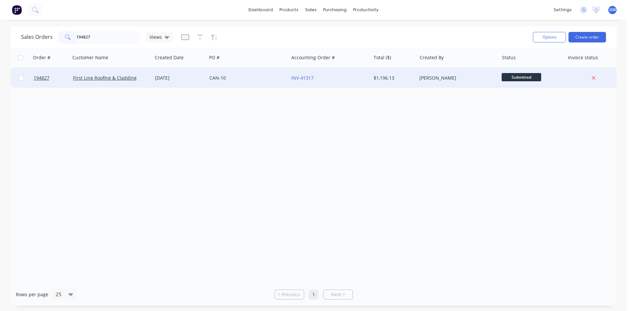
click at [390, 79] on div "$1,196.13" at bounding box center [392, 78] width 38 height 7
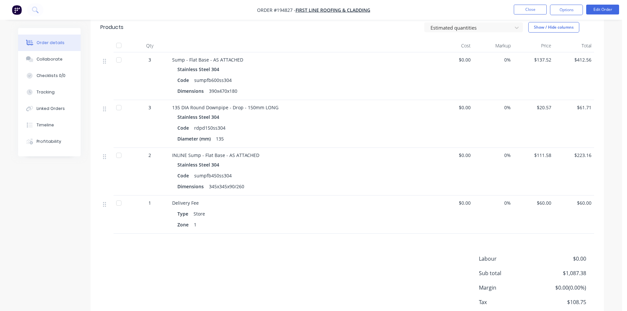
scroll to position [329, 0]
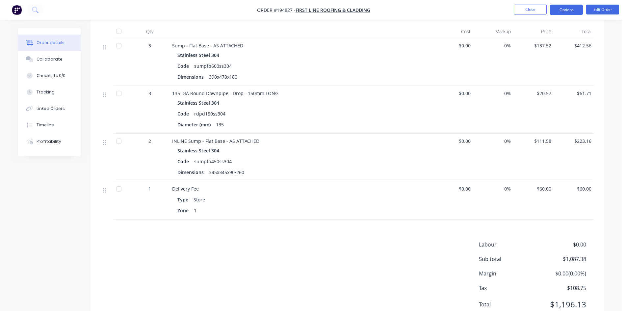
drag, startPoint x: 564, startPoint y: 10, endPoint x: 562, endPoint y: 14, distance: 4.3
click at [564, 10] on button "Options" at bounding box center [566, 10] width 33 height 11
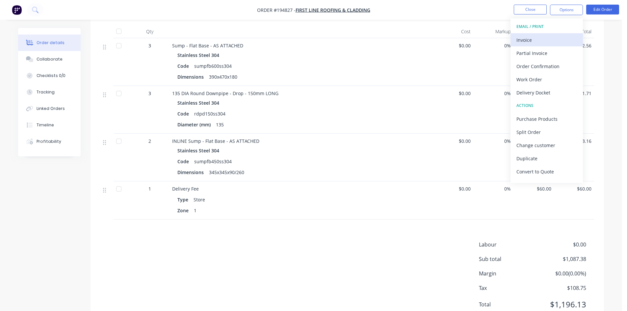
click at [542, 38] on div "Invoice" at bounding box center [546, 40] width 61 height 10
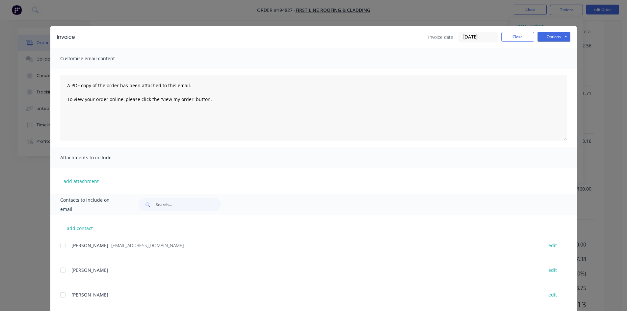
click at [59, 245] on div at bounding box center [62, 245] width 13 height 13
click at [562, 32] on button "Options" at bounding box center [553, 37] width 33 height 10
click at [561, 69] on button "Email" at bounding box center [558, 70] width 42 height 11
drag, startPoint x: 503, startPoint y: 36, endPoint x: 509, endPoint y: 27, distance: 10.6
click at [503, 36] on button "Close" at bounding box center [517, 37] width 33 height 10
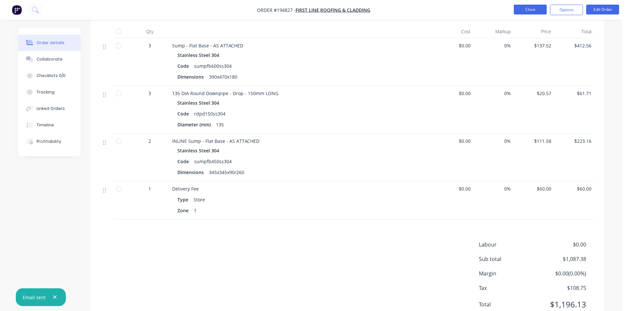
click at [516, 11] on button "Close" at bounding box center [530, 10] width 33 height 10
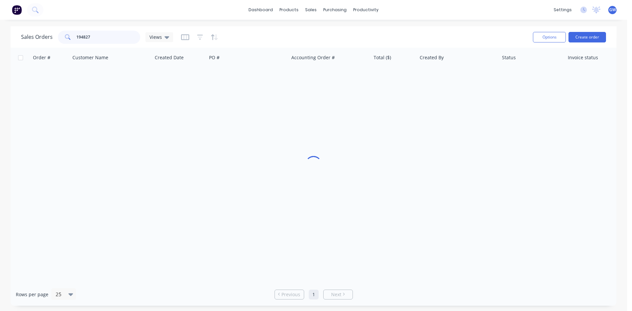
drag, startPoint x: 99, startPoint y: 37, endPoint x: 32, endPoint y: 40, distance: 67.2
click at [32, 40] on div "Sales Orders 194827 Views" at bounding box center [97, 37] width 152 height 13
type input "194866"
click at [431, 75] on div "[PERSON_NAME]" at bounding box center [455, 78] width 73 height 7
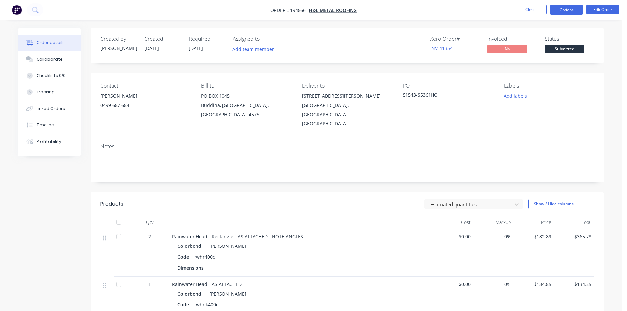
click at [572, 10] on button "Options" at bounding box center [566, 10] width 33 height 11
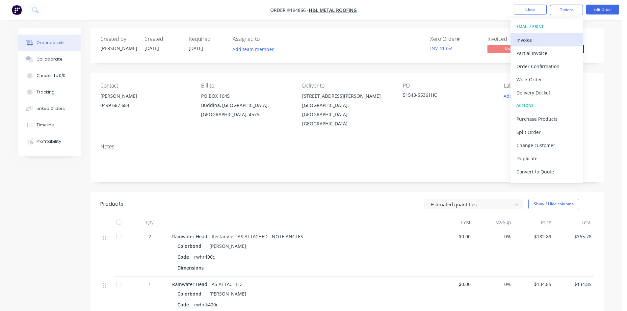
click at [558, 36] on div "Invoice" at bounding box center [546, 40] width 61 height 10
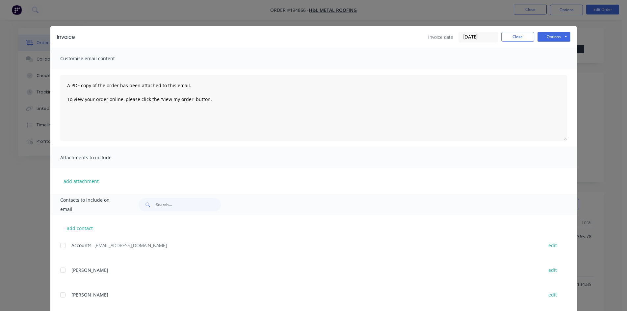
click at [57, 246] on div "add contact Accounts - [EMAIL_ADDRESS][DOMAIN_NAME] edit [PERSON_NAME] edit [PE…" at bounding box center [313, 277] width 526 height 124
click at [66, 245] on div at bounding box center [62, 245] width 13 height 13
click at [555, 38] on button "Options" at bounding box center [553, 37] width 33 height 10
click at [561, 66] on button "Email" at bounding box center [558, 70] width 42 height 11
click at [518, 33] on button "Close" at bounding box center [517, 37] width 33 height 10
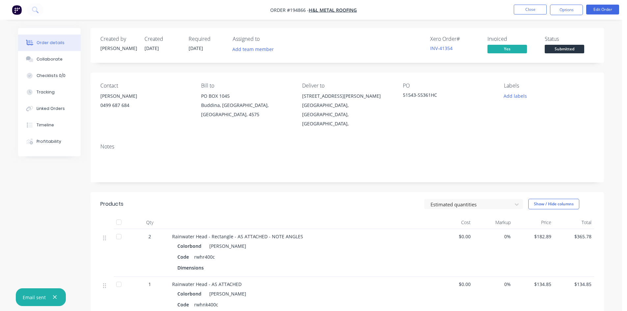
click at [527, 2] on nav "Order #194866 - H&L Metal Roofing Close Options Edit Order" at bounding box center [313, 10] width 627 height 20
click at [532, 10] on button "Close" at bounding box center [530, 10] width 33 height 10
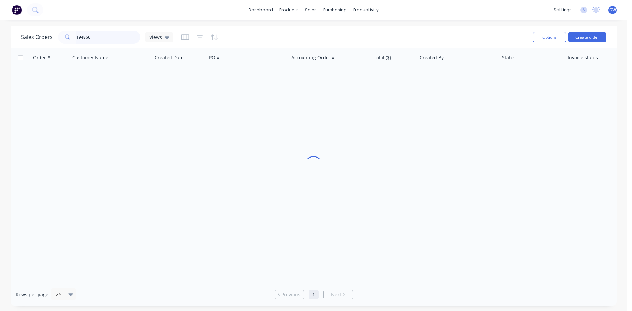
click at [96, 37] on input "194866" at bounding box center [108, 37] width 64 height 13
type input "194855"
click at [337, 79] on div "INV-41344" at bounding box center [327, 78] width 73 height 7
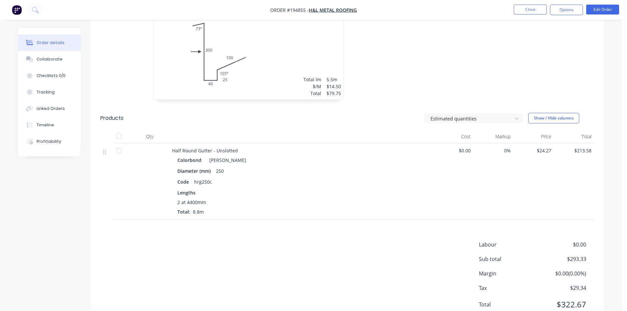
scroll to position [230, 0]
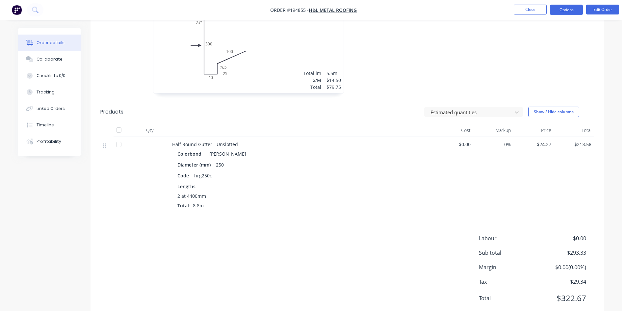
click at [575, 8] on button "Options" at bounding box center [566, 10] width 33 height 11
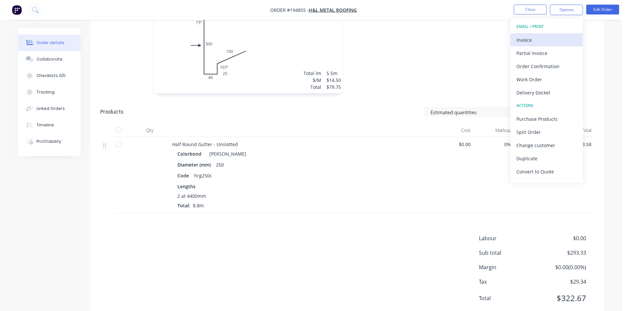
click at [546, 39] on div "Invoice" at bounding box center [546, 40] width 61 height 10
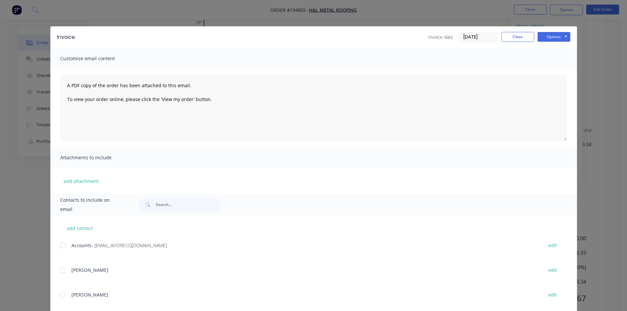
click at [62, 244] on div at bounding box center [62, 245] width 13 height 13
click at [558, 38] on button "Options" at bounding box center [553, 37] width 33 height 10
click at [550, 69] on button "Email" at bounding box center [558, 70] width 42 height 11
click at [514, 38] on button "Close" at bounding box center [517, 37] width 33 height 10
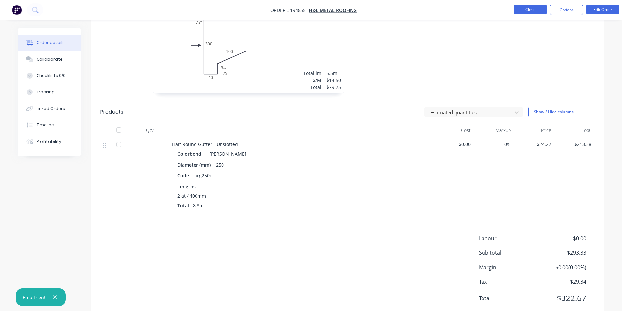
click at [536, 8] on button "Close" at bounding box center [530, 10] width 33 height 10
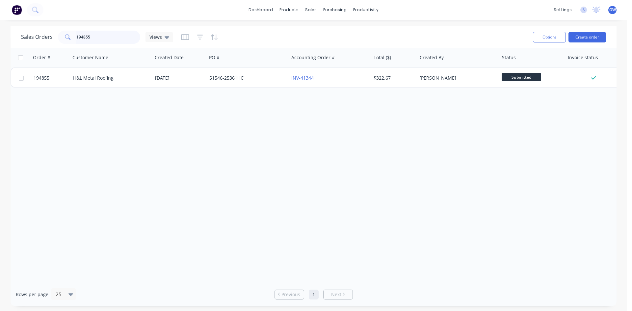
drag, startPoint x: 99, startPoint y: 36, endPoint x: 35, endPoint y: 26, distance: 65.5
click at [35, 26] on div "Sales Orders 194855 Views Options Create order" at bounding box center [314, 36] width 606 height 21
type input "194094"
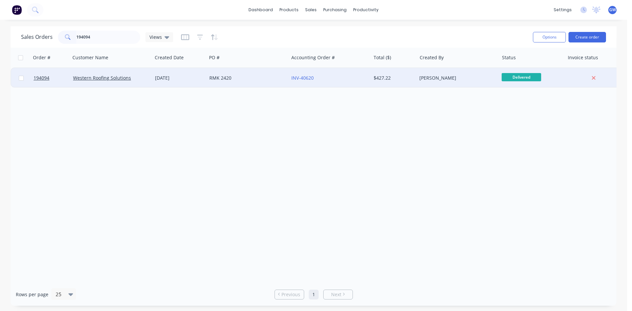
click at [452, 79] on div "[PERSON_NAME]" at bounding box center [455, 78] width 73 height 7
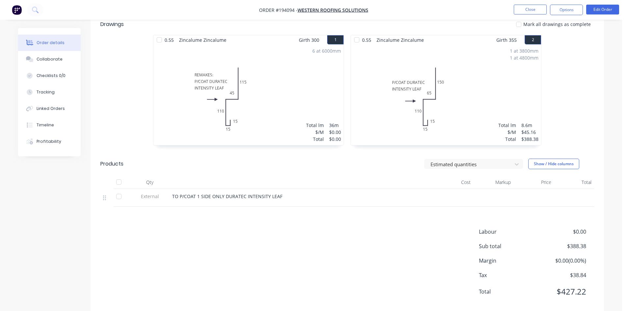
scroll to position [191, 0]
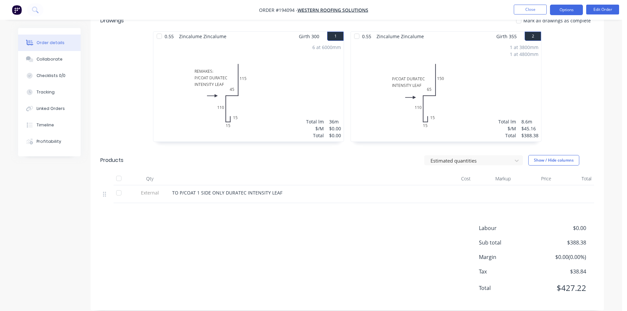
click at [560, 13] on button "Options" at bounding box center [566, 10] width 33 height 11
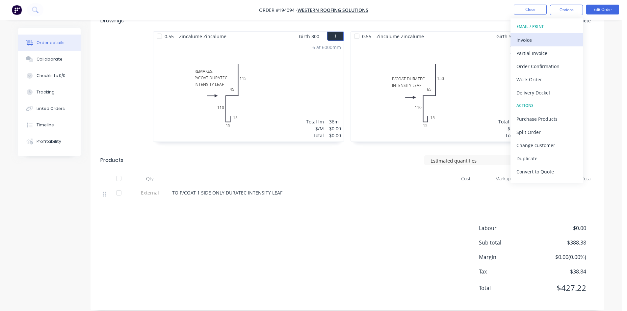
click at [535, 33] on button "Invoice" at bounding box center [546, 39] width 72 height 13
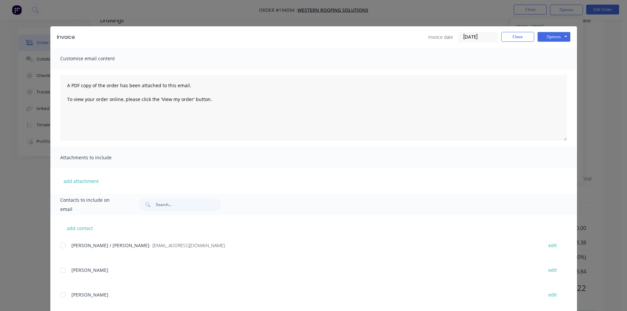
click at [64, 244] on div at bounding box center [62, 245] width 13 height 13
click at [551, 40] on button "Options" at bounding box center [553, 37] width 33 height 10
click at [560, 67] on button "Email" at bounding box center [558, 70] width 42 height 11
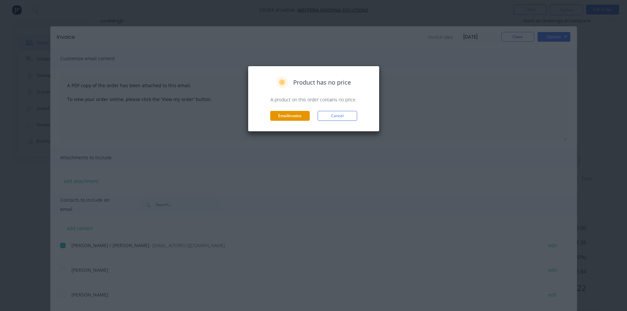
click at [298, 117] on button "Email invoice" at bounding box center [289, 116] width 39 height 10
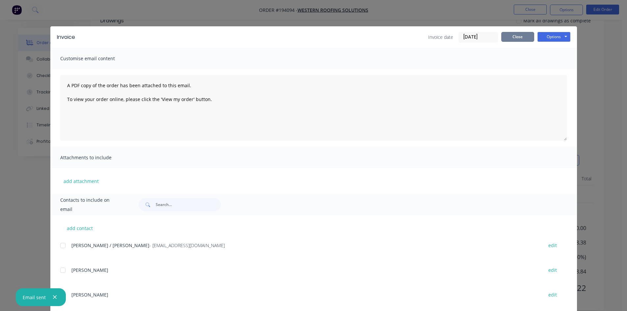
drag, startPoint x: 514, startPoint y: 40, endPoint x: 525, endPoint y: 21, distance: 22.1
click at [514, 40] on button "Close" at bounding box center [517, 37] width 33 height 10
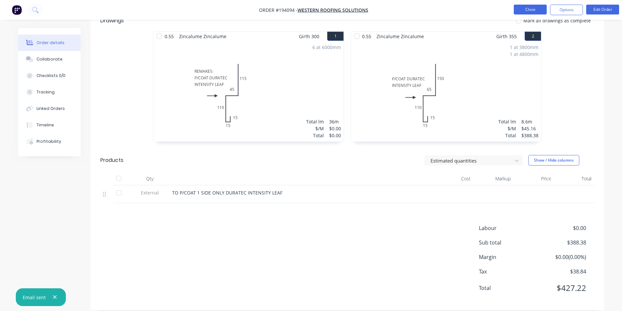
click at [525, 8] on button "Close" at bounding box center [530, 10] width 33 height 10
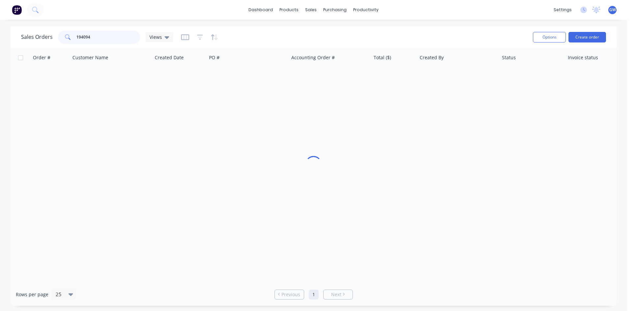
drag, startPoint x: 111, startPoint y: 36, endPoint x: 0, endPoint y: 38, distance: 110.6
click at [0, 38] on div "Sales Orders 194094 Views Options Create order Order # Customer Name Created Da…" at bounding box center [313, 165] width 627 height 279
type input "194953"
click at [422, 73] on div "[PERSON_NAME]" at bounding box center [457, 78] width 82 height 20
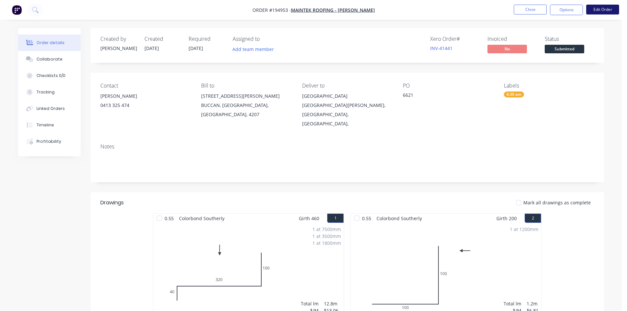
click at [598, 10] on button "Edit Order" at bounding box center [602, 10] width 33 height 10
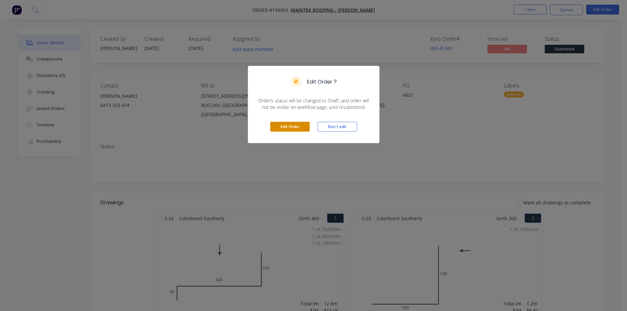
click at [307, 122] on button "Edit Order" at bounding box center [289, 127] width 39 height 10
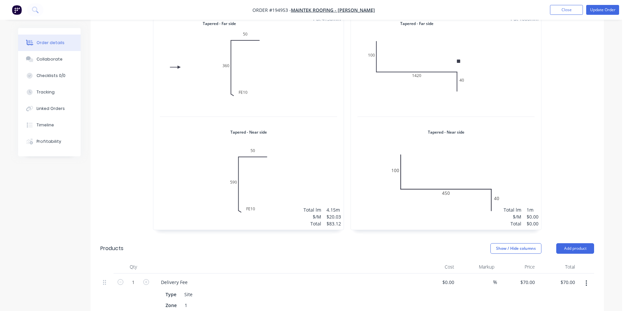
scroll to position [954, 0]
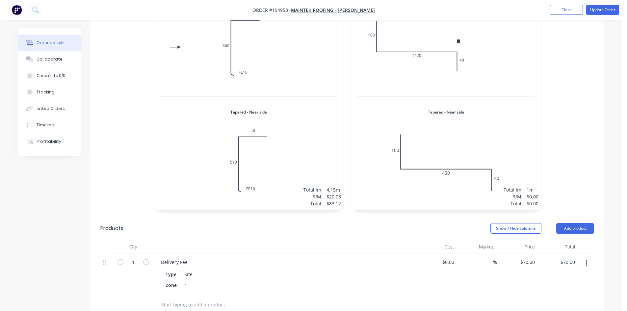
click at [445, 128] on div "1 at 1000mm Total lm $/M Total 1m $0.00 $0.00" at bounding box center [446, 101] width 190 height 217
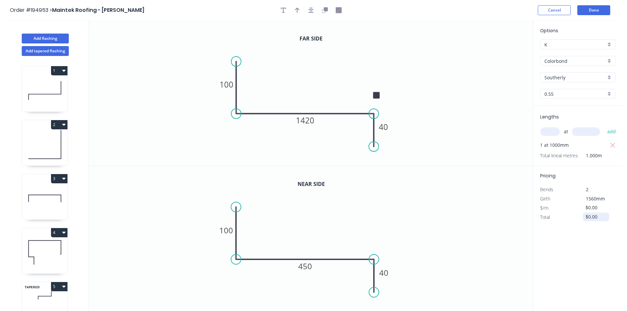
click at [594, 220] on input "$0.00" at bounding box center [596, 216] width 22 height 9
click at [461, 73] on icon "0 100 1420 40" at bounding box center [311, 92] width 444 height 145
type input "$37.00"
click at [606, 10] on button "Done" at bounding box center [593, 10] width 33 height 10
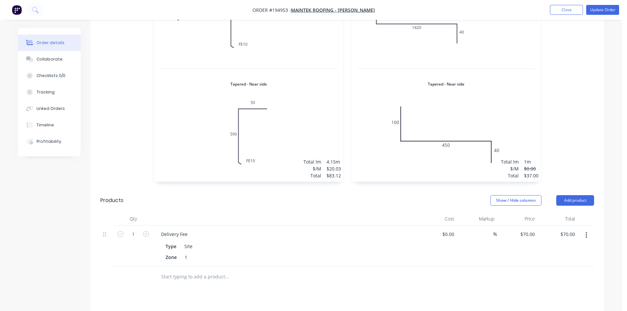
scroll to position [1020, 0]
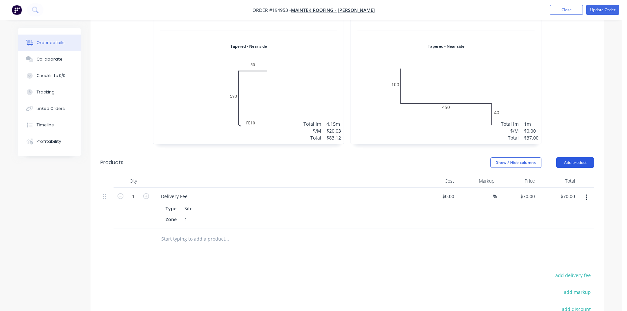
click at [587, 157] on button "Add product" at bounding box center [575, 162] width 38 height 11
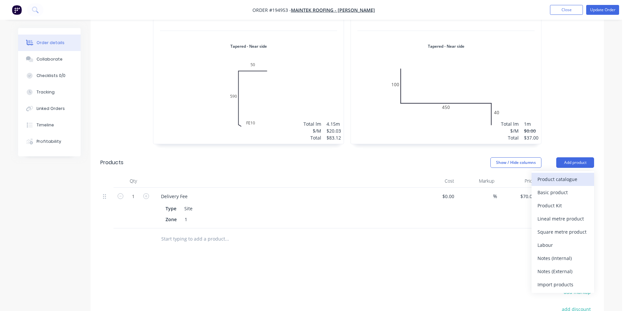
click at [563, 176] on button "Product catalogue" at bounding box center [562, 179] width 63 height 13
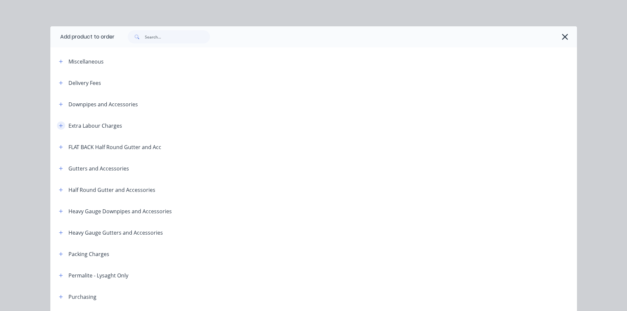
click at [59, 127] on icon "button" at bounding box center [61, 125] width 4 height 5
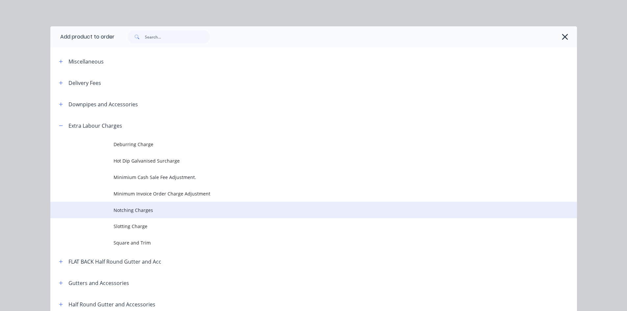
click at [134, 210] on span "Notching Charges" at bounding box center [298, 210] width 370 height 7
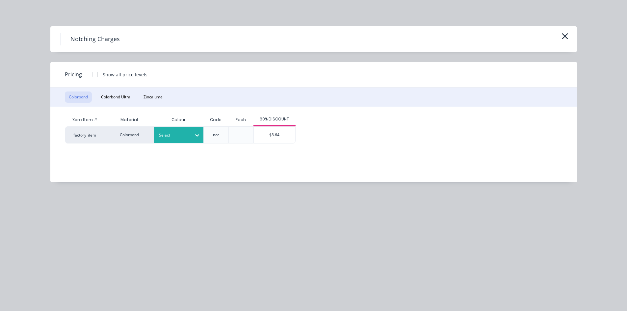
click at [185, 139] on div "Select" at bounding box center [172, 135] width 37 height 9
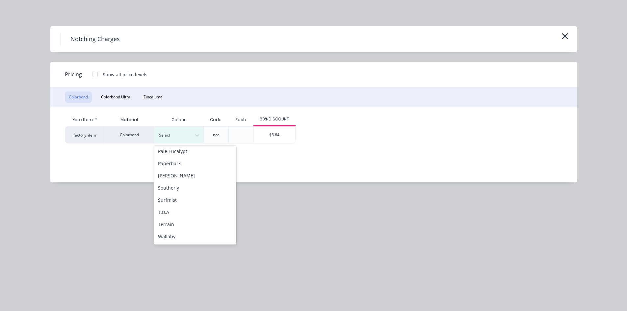
scroll to position [197, 0]
click at [179, 188] on div "Southerly" at bounding box center [195, 187] width 82 height 12
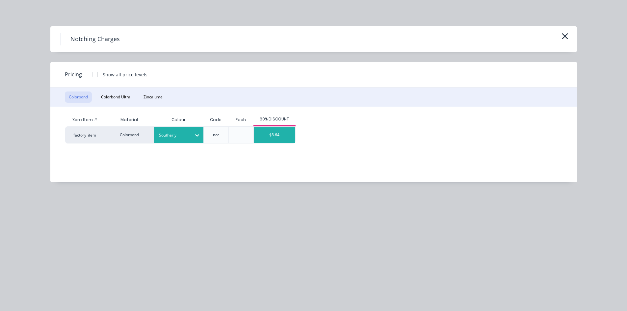
click at [275, 137] on div "$8.64" at bounding box center [274, 135] width 41 height 16
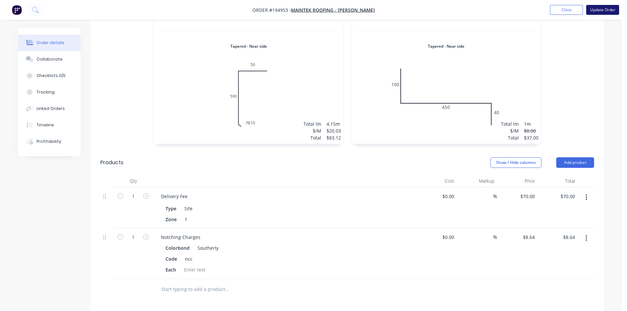
click at [589, 7] on button "Update Order" at bounding box center [602, 10] width 33 height 10
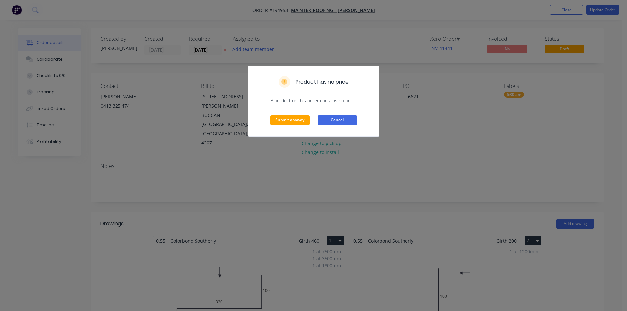
click at [346, 122] on button "Cancel" at bounding box center [336, 120] width 39 height 10
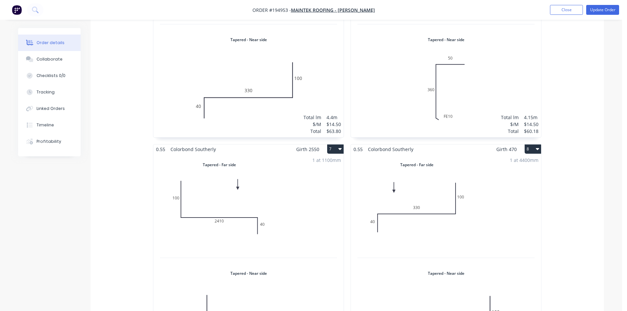
scroll to position [691, 0]
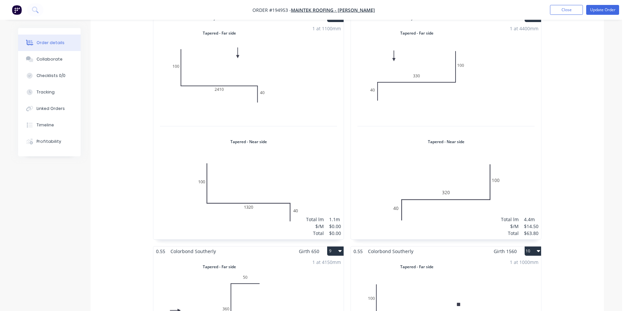
click at [311, 154] on div "1 at 1100mm Total lm $/M Total 1.1m $0.00 $0.00" at bounding box center [248, 130] width 190 height 217
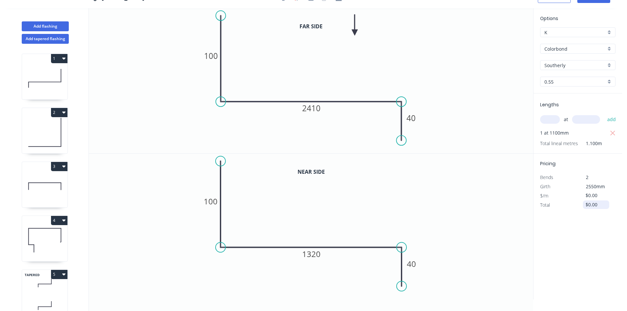
click at [593, 206] on input "$0.00" at bounding box center [596, 204] width 22 height 9
drag, startPoint x: 593, startPoint y: 206, endPoint x: 580, endPoint y: 194, distance: 17.7
click at [592, 205] on input "$0.00" at bounding box center [596, 204] width 22 height 9
type input "$69.90"
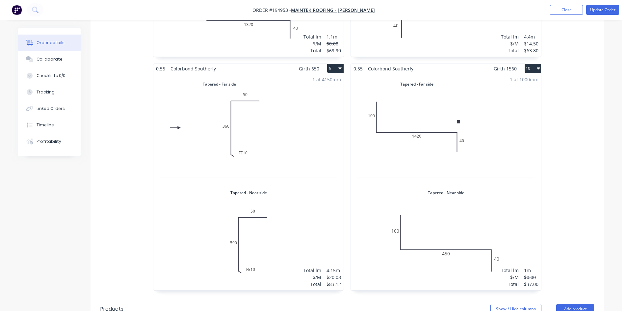
scroll to position [888, 0]
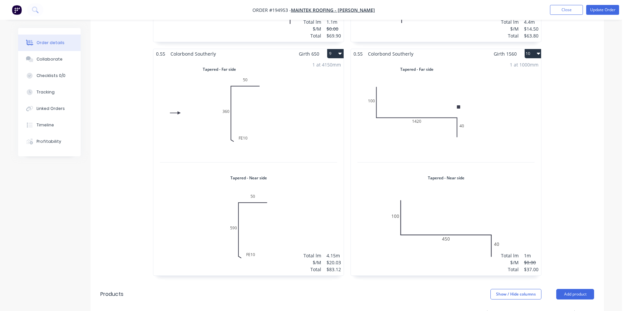
click at [466, 113] on div "1 at 1000mm Total lm $/M Total 1m $0.00 $37.00" at bounding box center [446, 167] width 190 height 217
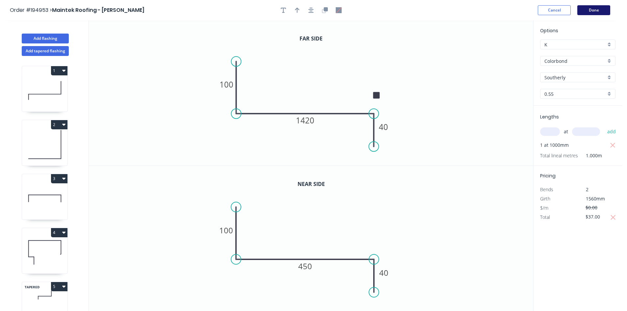
click at [596, 8] on button "Done" at bounding box center [593, 10] width 33 height 10
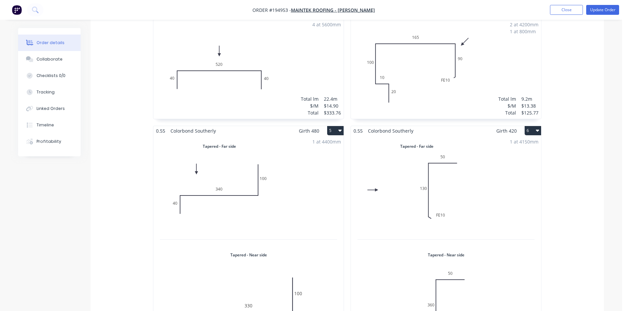
scroll to position [362, 0]
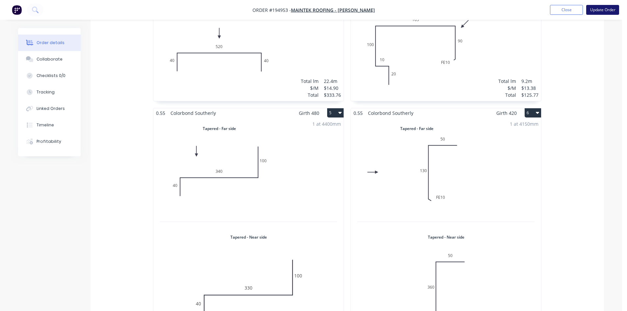
click at [593, 8] on button "Update Order" at bounding box center [602, 10] width 33 height 10
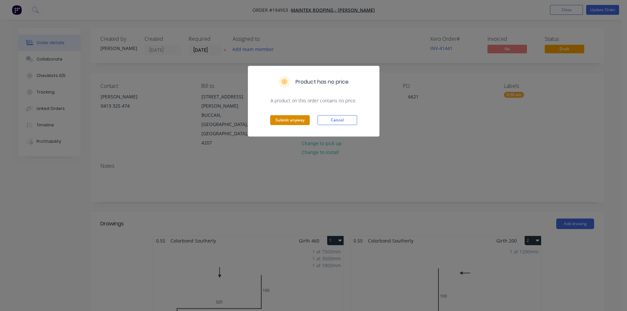
click at [281, 117] on button "Submit anyway" at bounding box center [289, 120] width 39 height 10
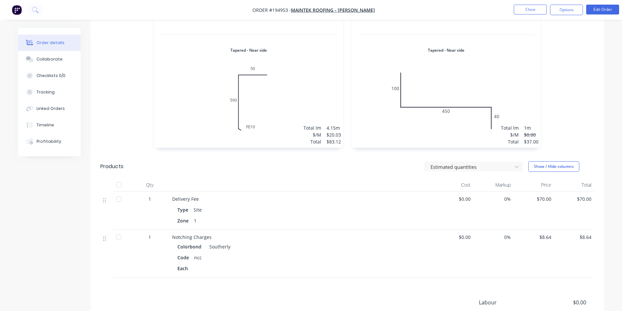
scroll to position [936, 0]
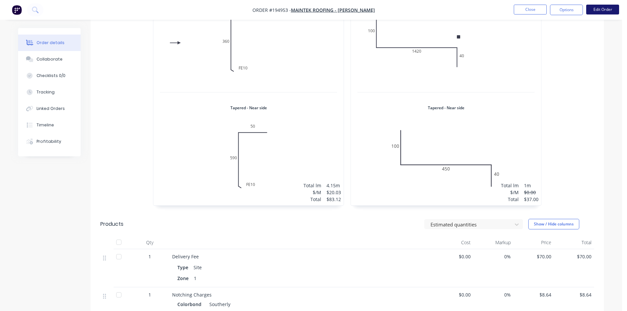
click at [615, 13] on button "Edit Order" at bounding box center [602, 10] width 33 height 10
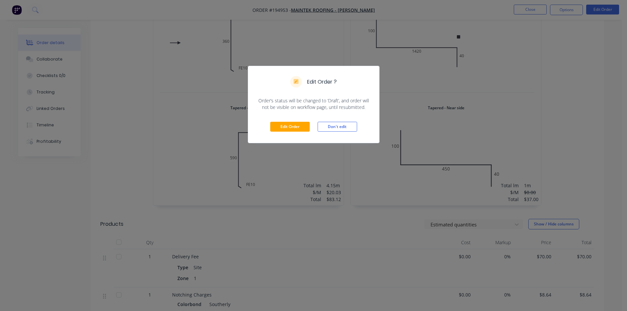
click at [432, 145] on div "Edit Order ? Order’s status will be changed to ‘Draft’, and order will not be v…" at bounding box center [313, 155] width 627 height 311
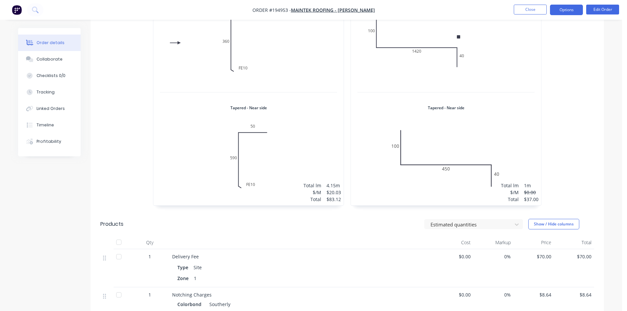
click at [566, 8] on button "Options" at bounding box center [566, 10] width 33 height 11
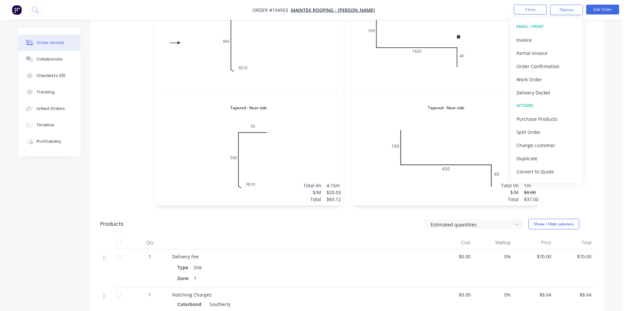
click at [545, 39] on div "Invoice" at bounding box center [546, 40] width 61 height 10
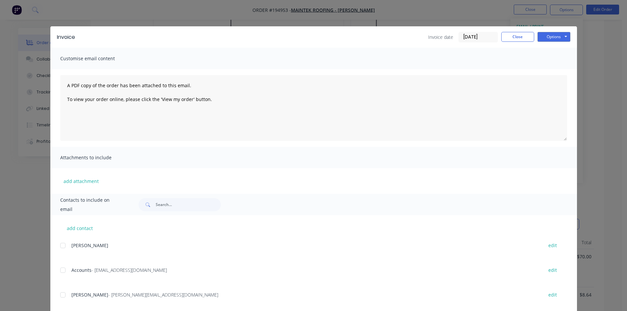
drag, startPoint x: 62, startPoint y: 272, endPoint x: 63, endPoint y: 278, distance: 5.6
click at [63, 275] on div at bounding box center [62, 269] width 13 height 13
click at [62, 299] on div at bounding box center [62, 294] width 13 height 13
click at [559, 37] on button "Options" at bounding box center [553, 37] width 33 height 10
click at [545, 72] on button "Email" at bounding box center [558, 70] width 42 height 11
